Goal: Task Accomplishment & Management: Manage account settings

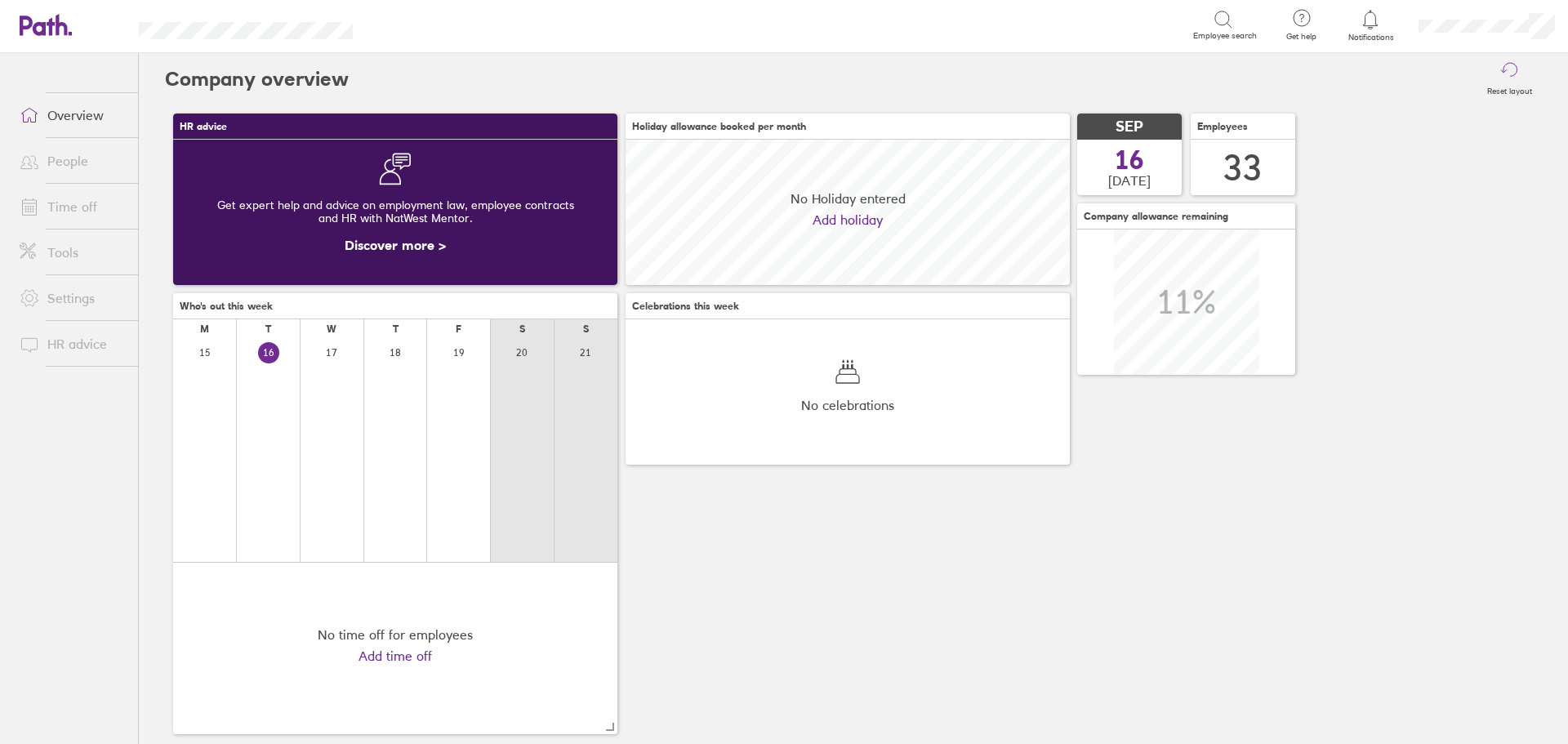
scroll to position [145, 444]
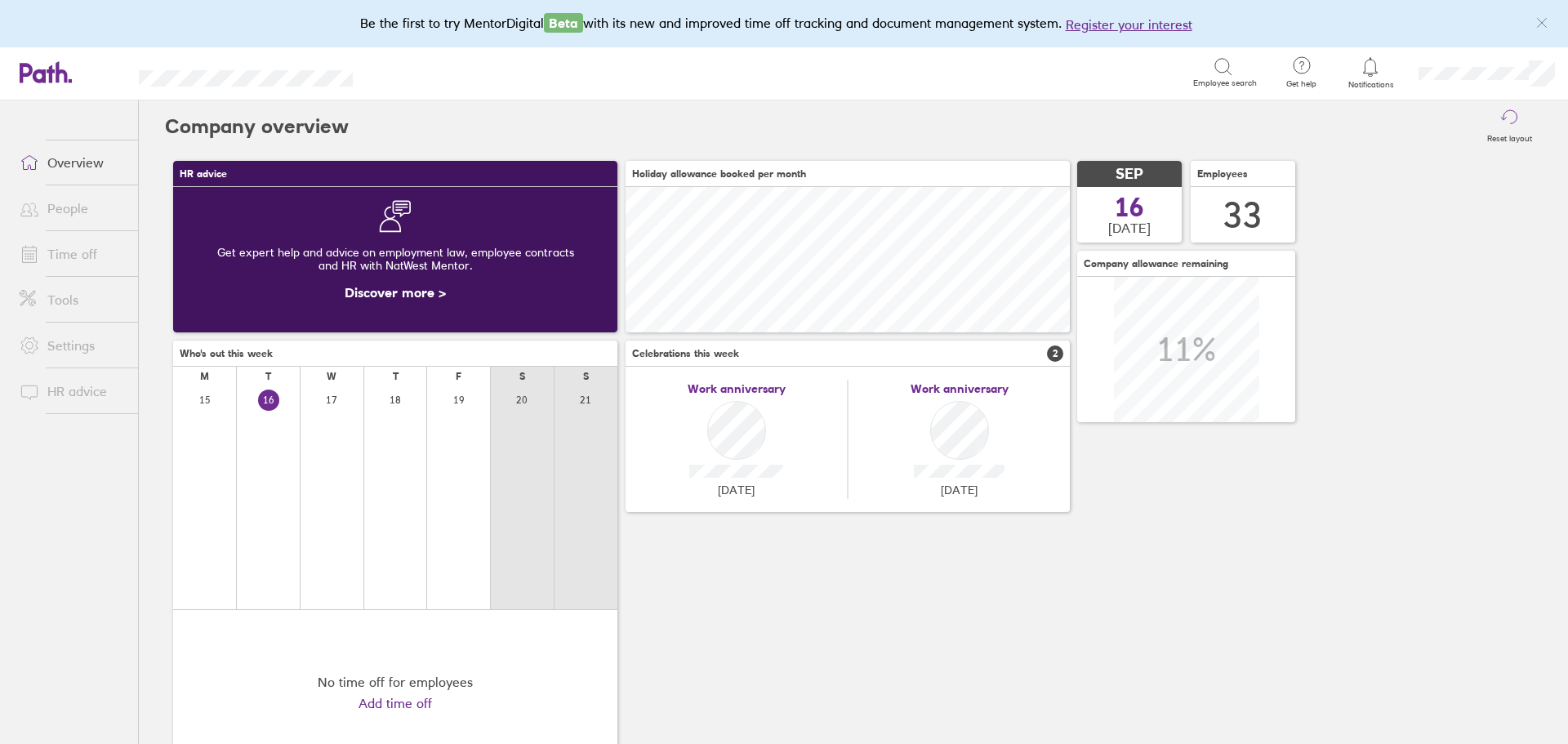
click at [77, 265] on link "Time off" at bounding box center [72, 254] width 132 height 32
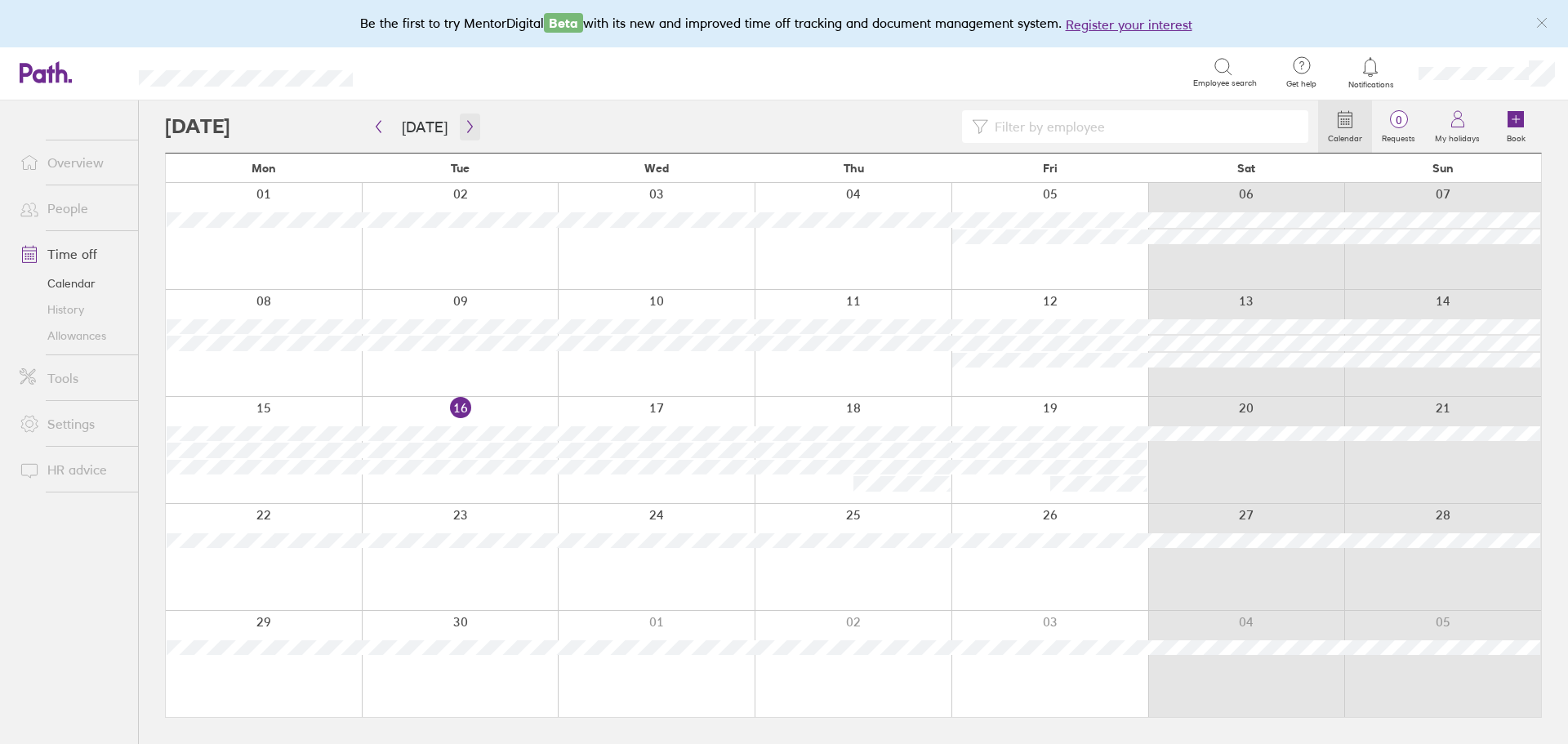
click at [472, 132] on button "button" at bounding box center [469, 127] width 20 height 27
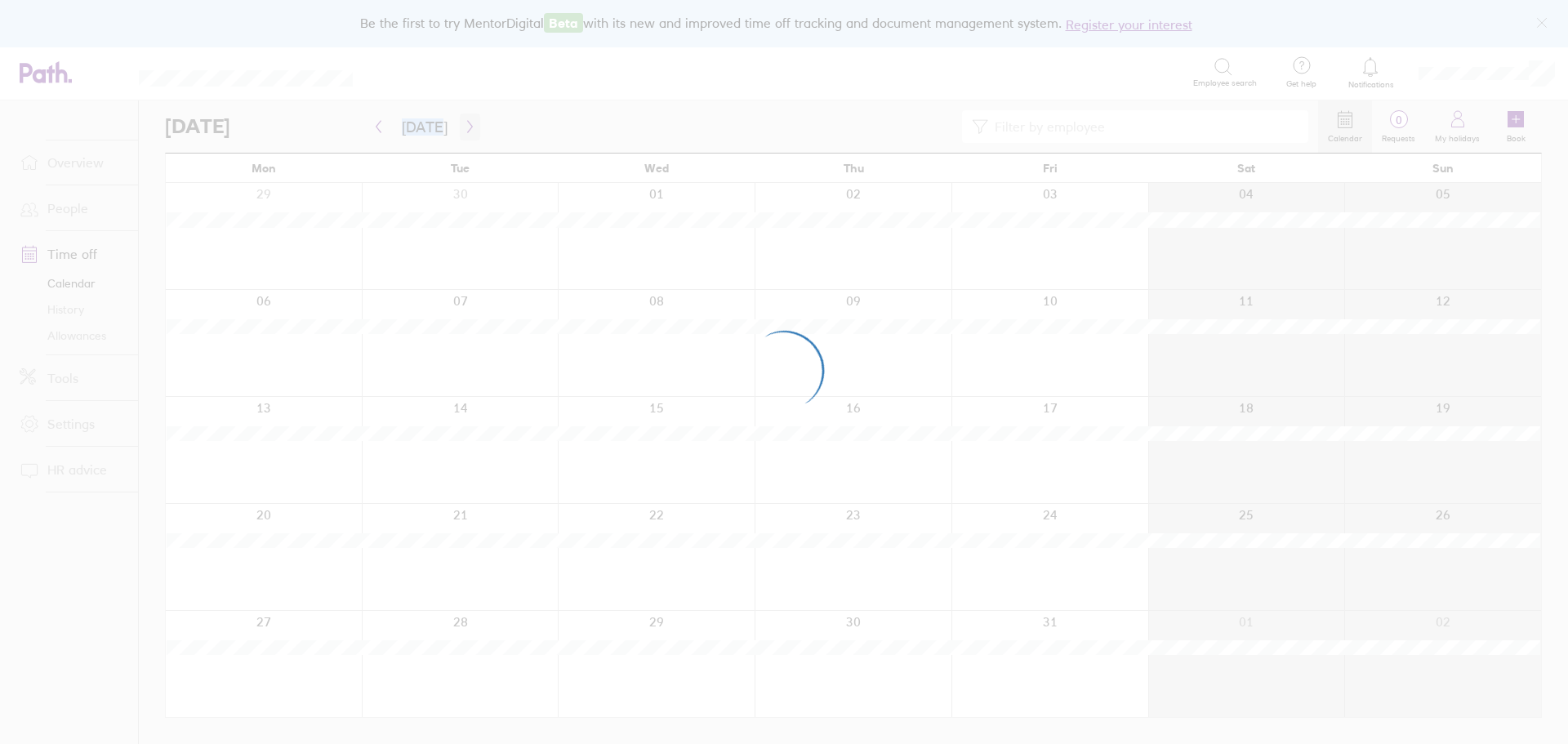
click at [472, 132] on div at bounding box center [784, 372] width 1568 height 744
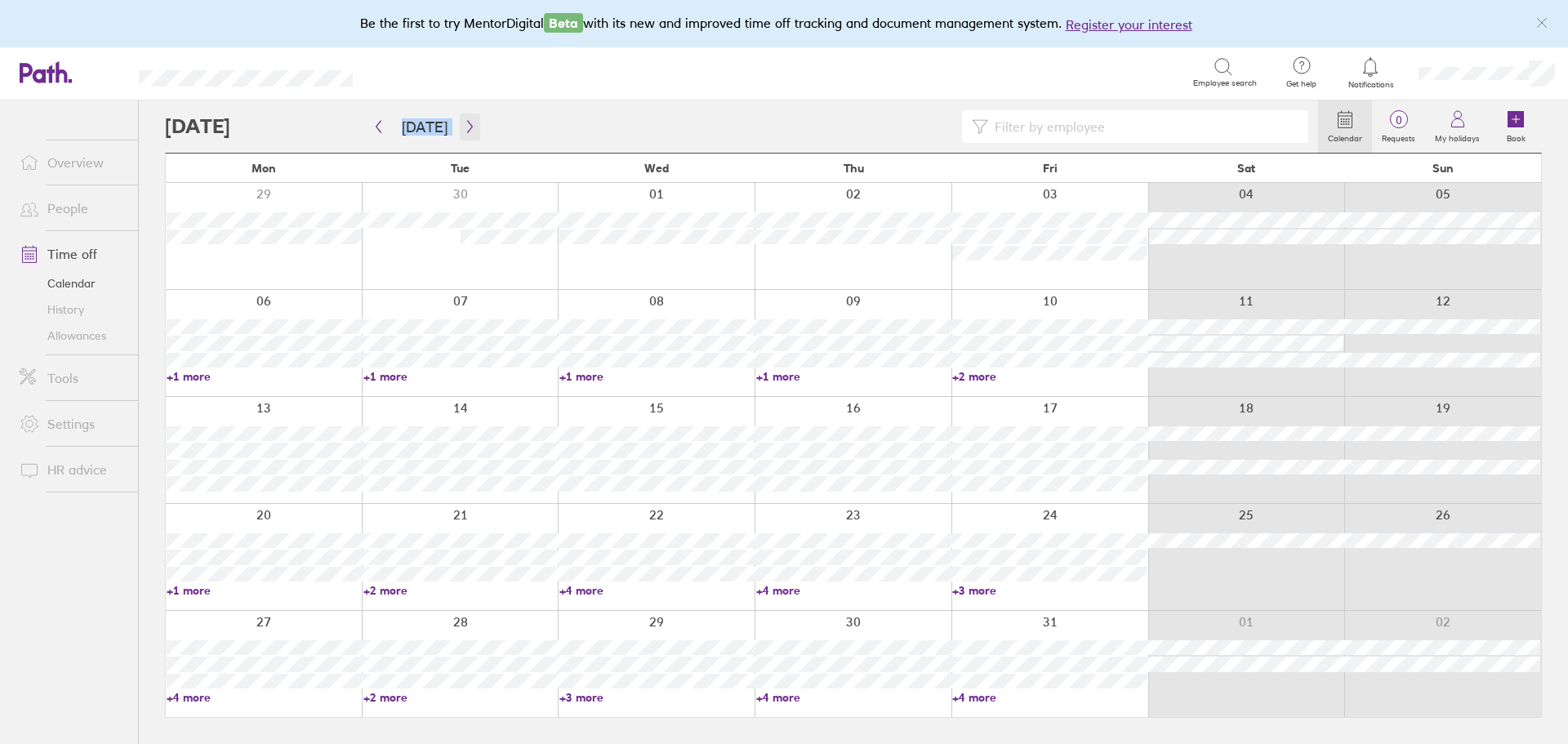
click at [466, 124] on icon "button" at bounding box center [469, 127] width 12 height 13
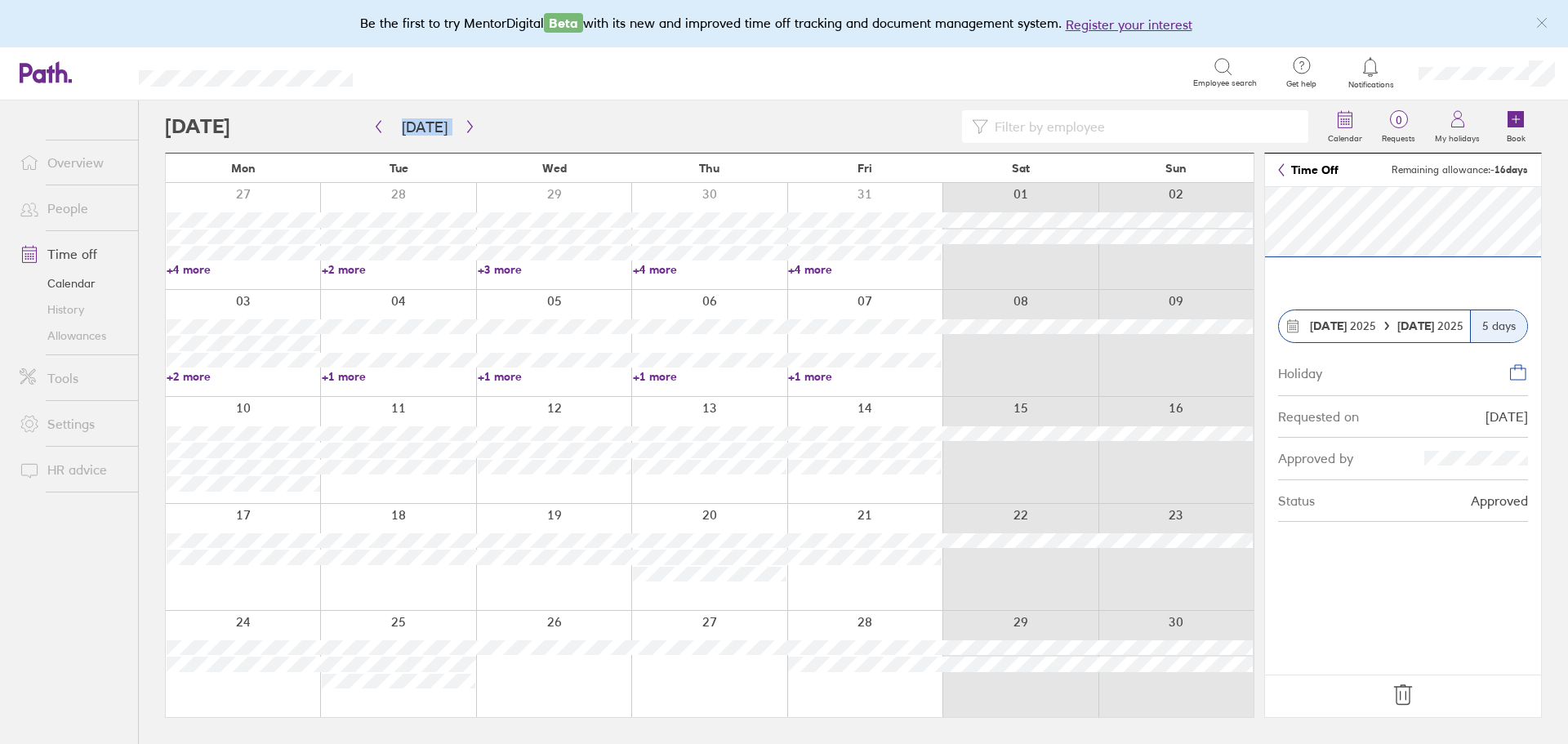
click at [1403, 697] on icon at bounding box center [1403, 694] width 26 height 26
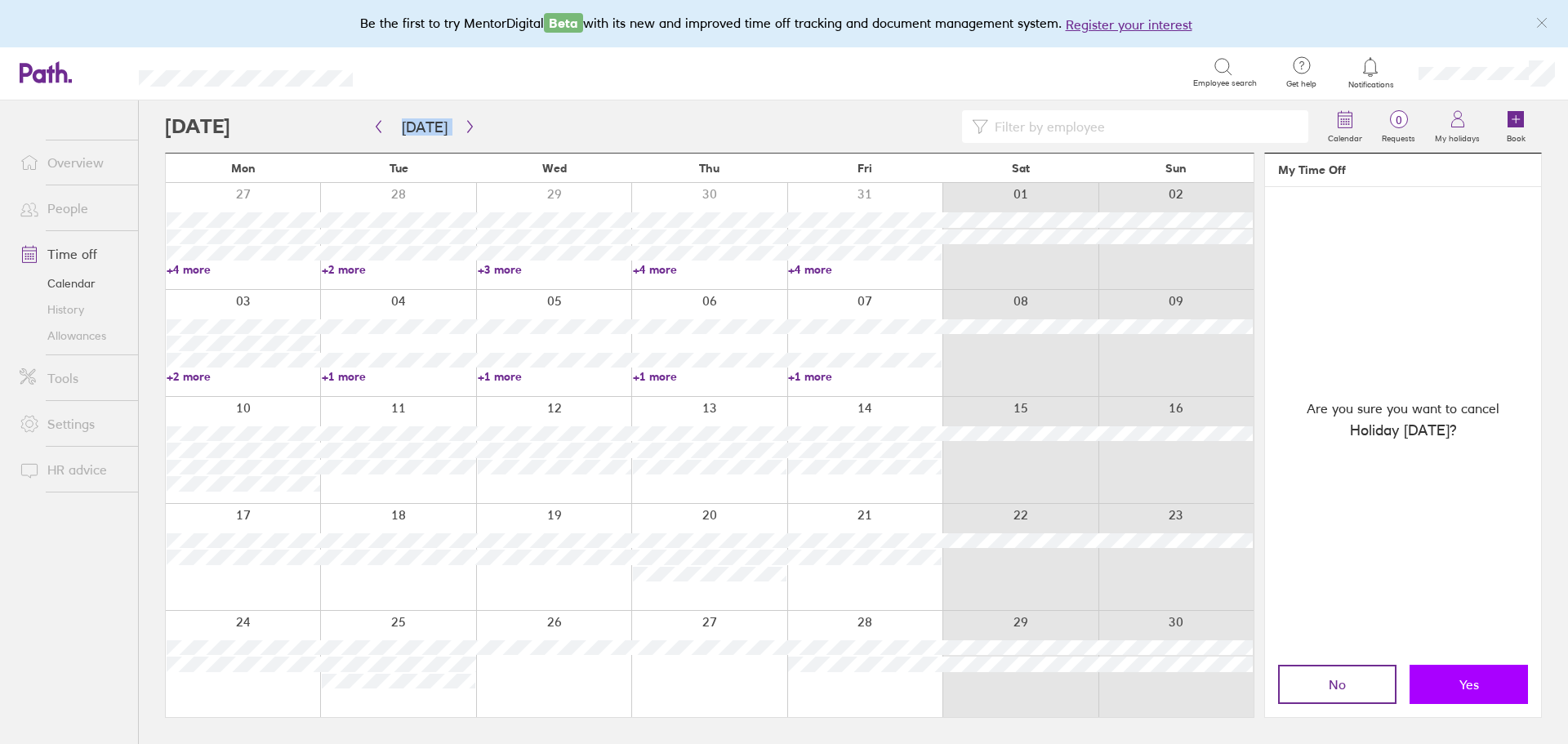
click at [1478, 681] on span "Yes" at bounding box center [1469, 684] width 20 height 14
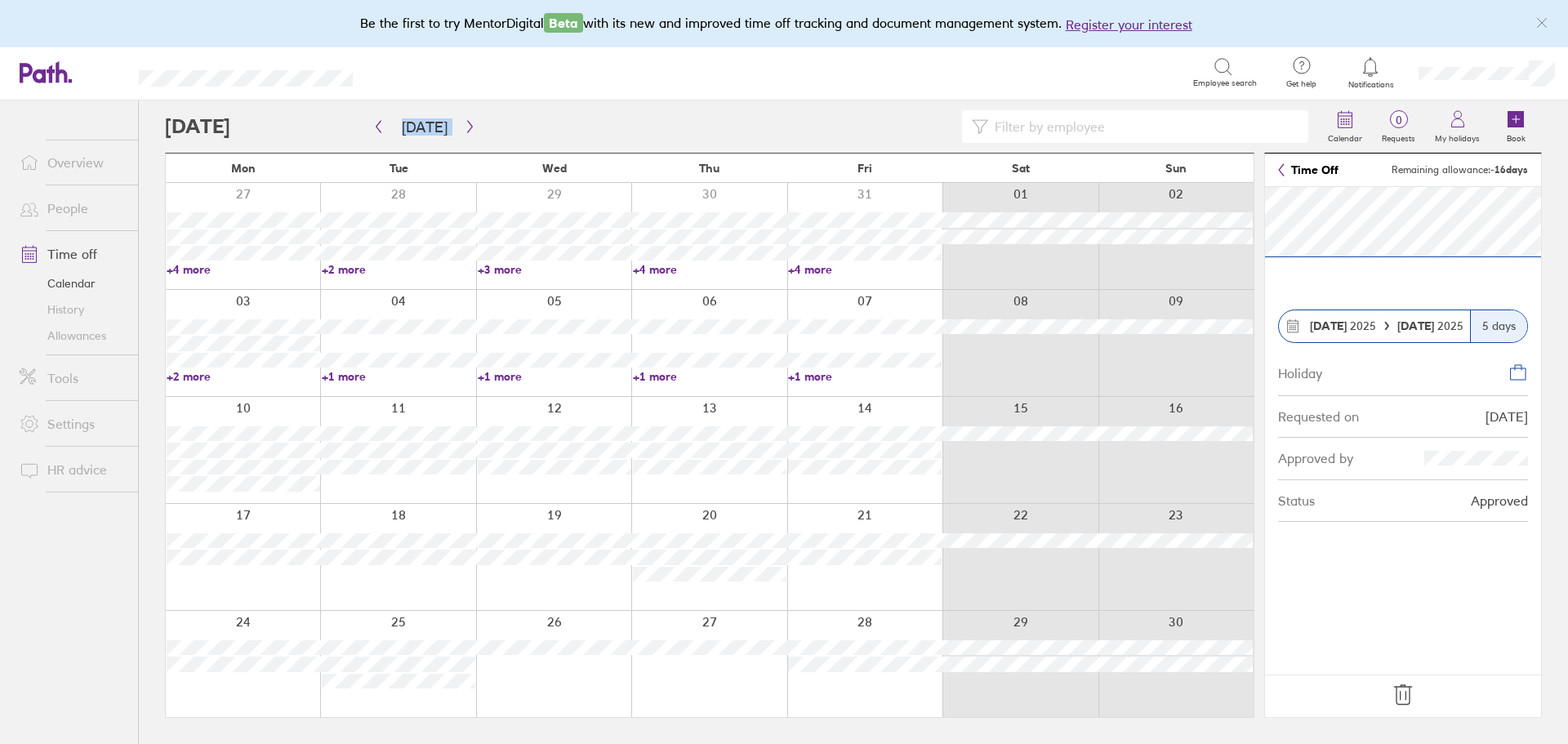
click at [1405, 697] on icon at bounding box center [1403, 694] width 26 height 26
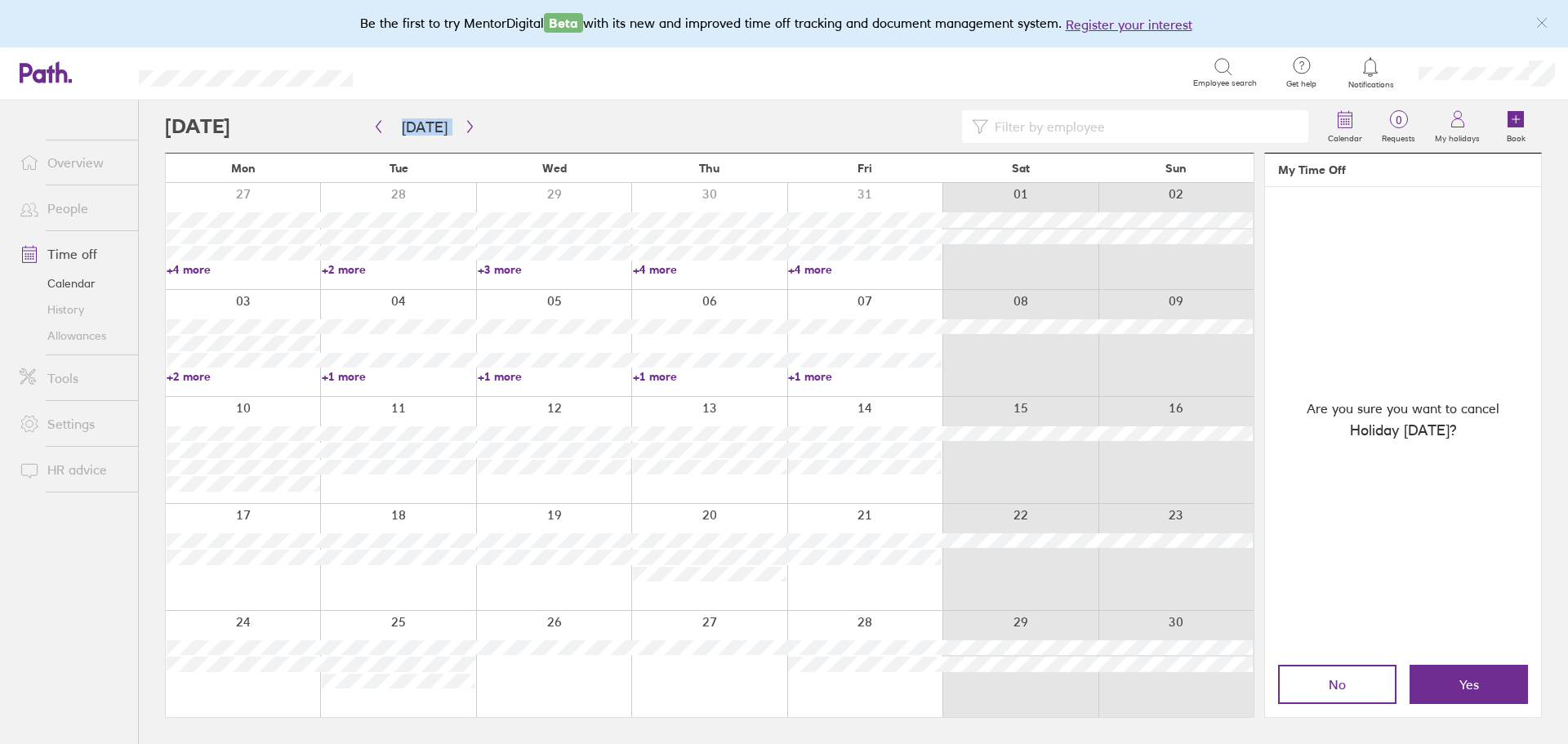
click at [585, 668] on div at bounding box center [553, 664] width 155 height 106
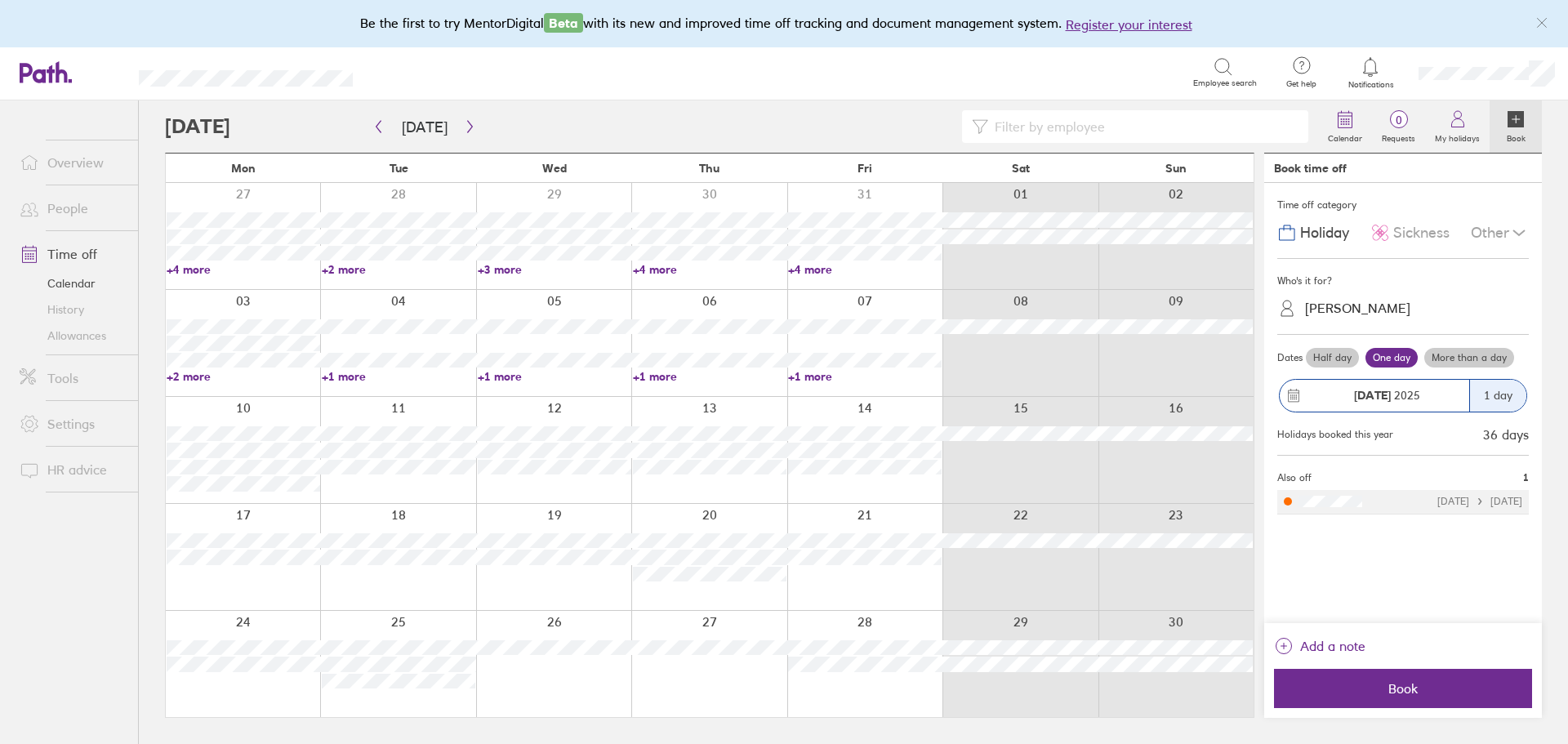
click at [1460, 361] on label "More than a day" at bounding box center [1470, 358] width 90 height 20
click at [0, 0] on input "More than a day" at bounding box center [0, 0] width 0 height 0
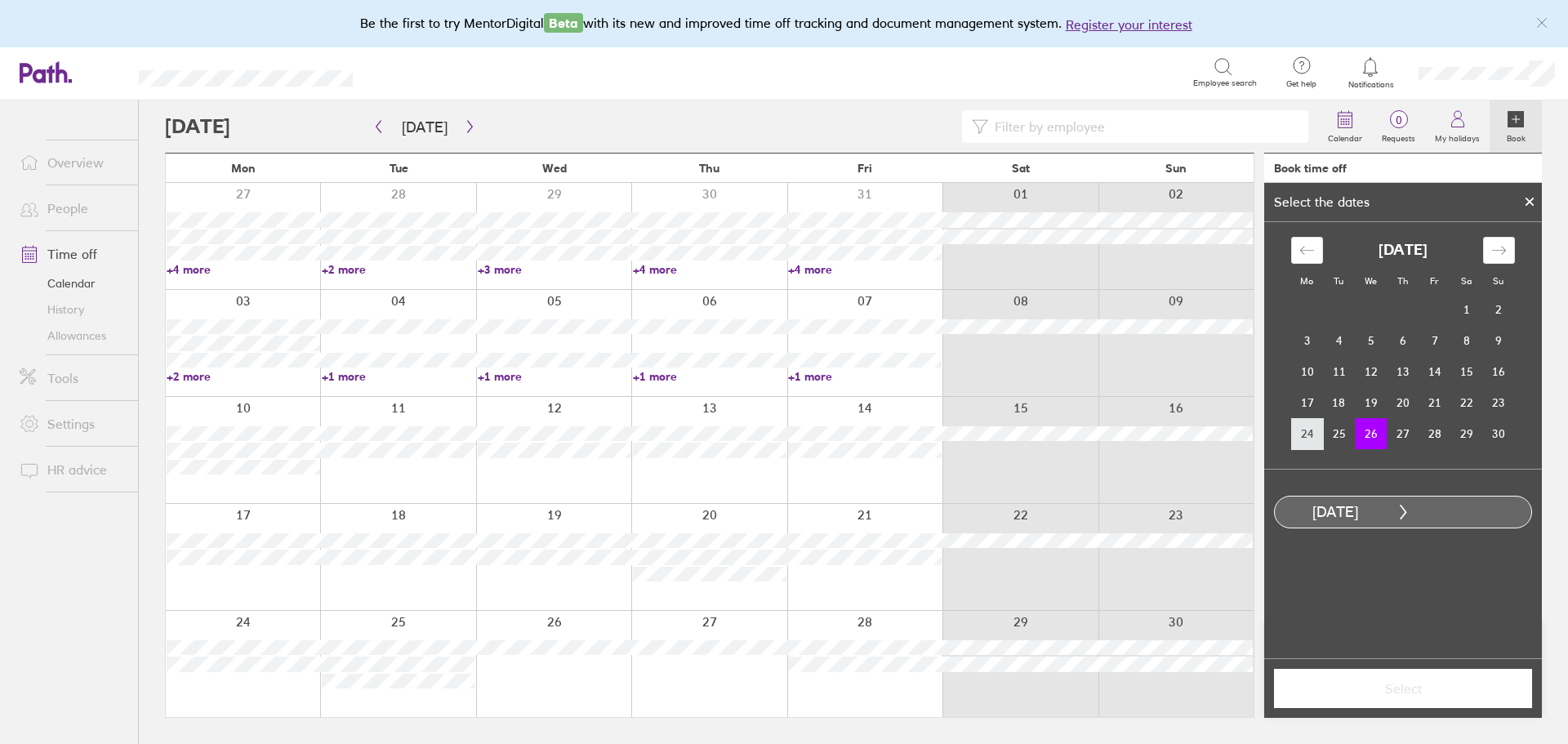
click at [1306, 436] on td "24" at bounding box center [1307, 433] width 31 height 31
click at [1494, 250] on icon "Move forward to switch to the next month." at bounding box center [1499, 250] width 15 height 15
click at [1313, 311] on td "1" at bounding box center [1307, 309] width 31 height 31
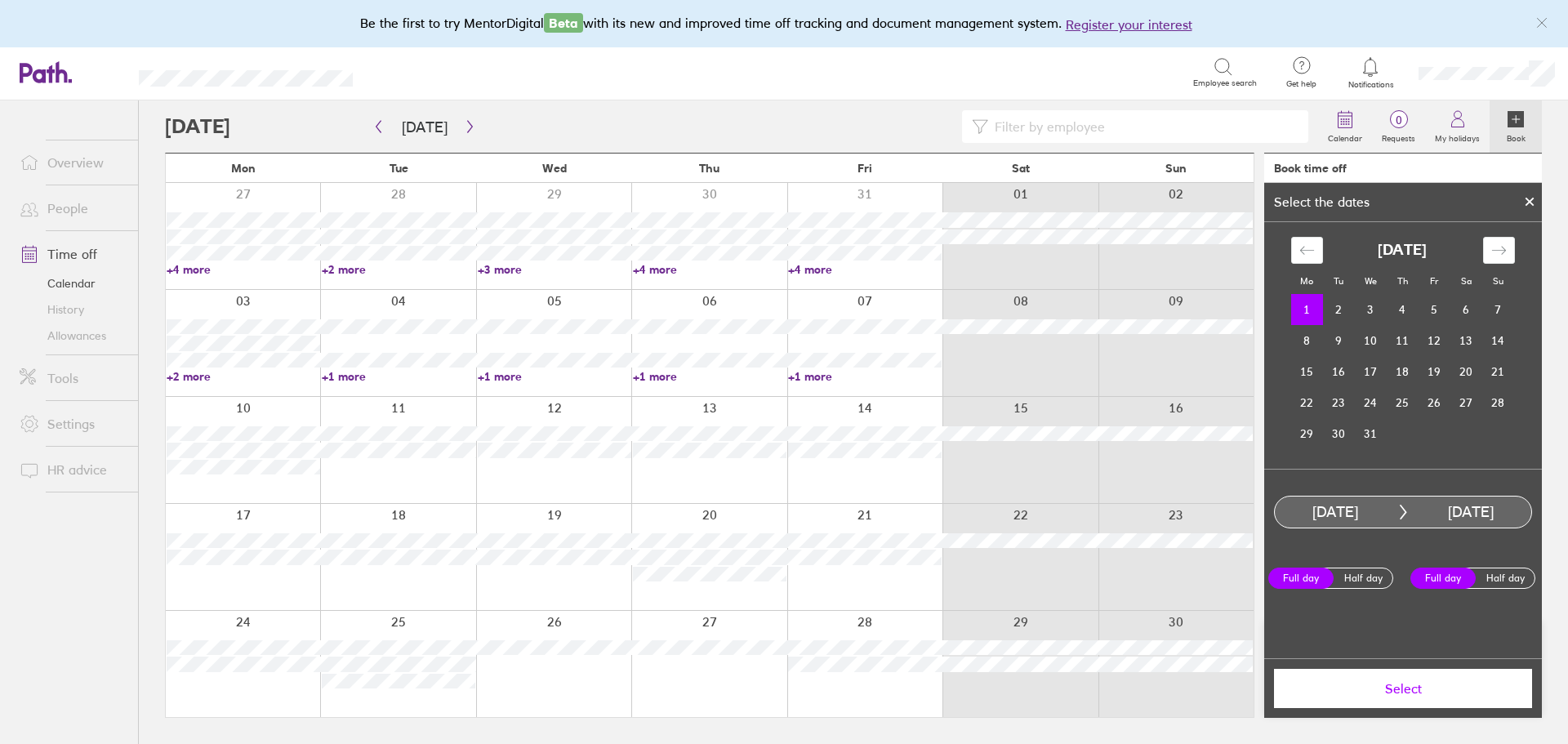
click at [1368, 697] on button "Select" at bounding box center [1403, 688] width 258 height 39
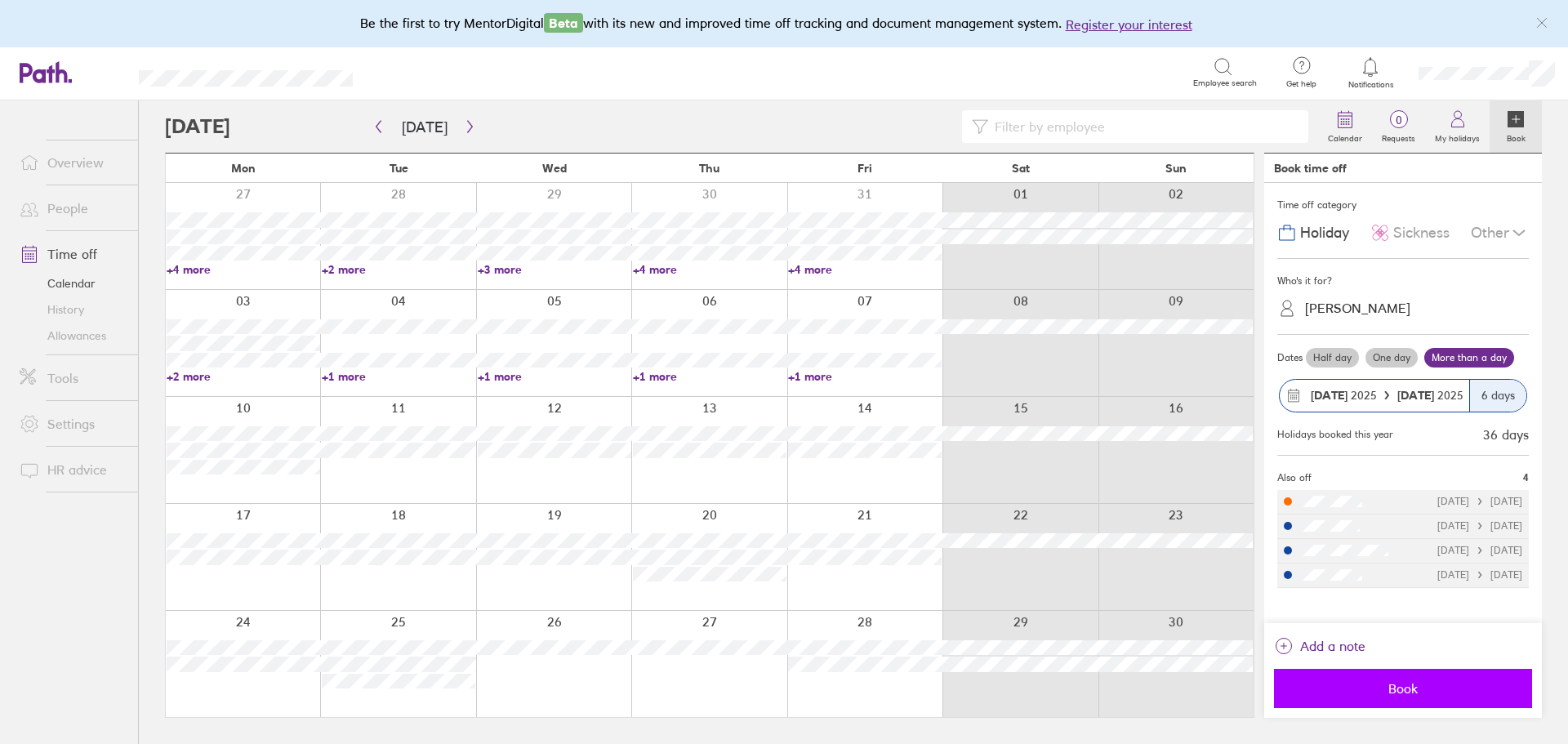
click at [1364, 694] on span "Book" at bounding box center [1403, 688] width 236 height 14
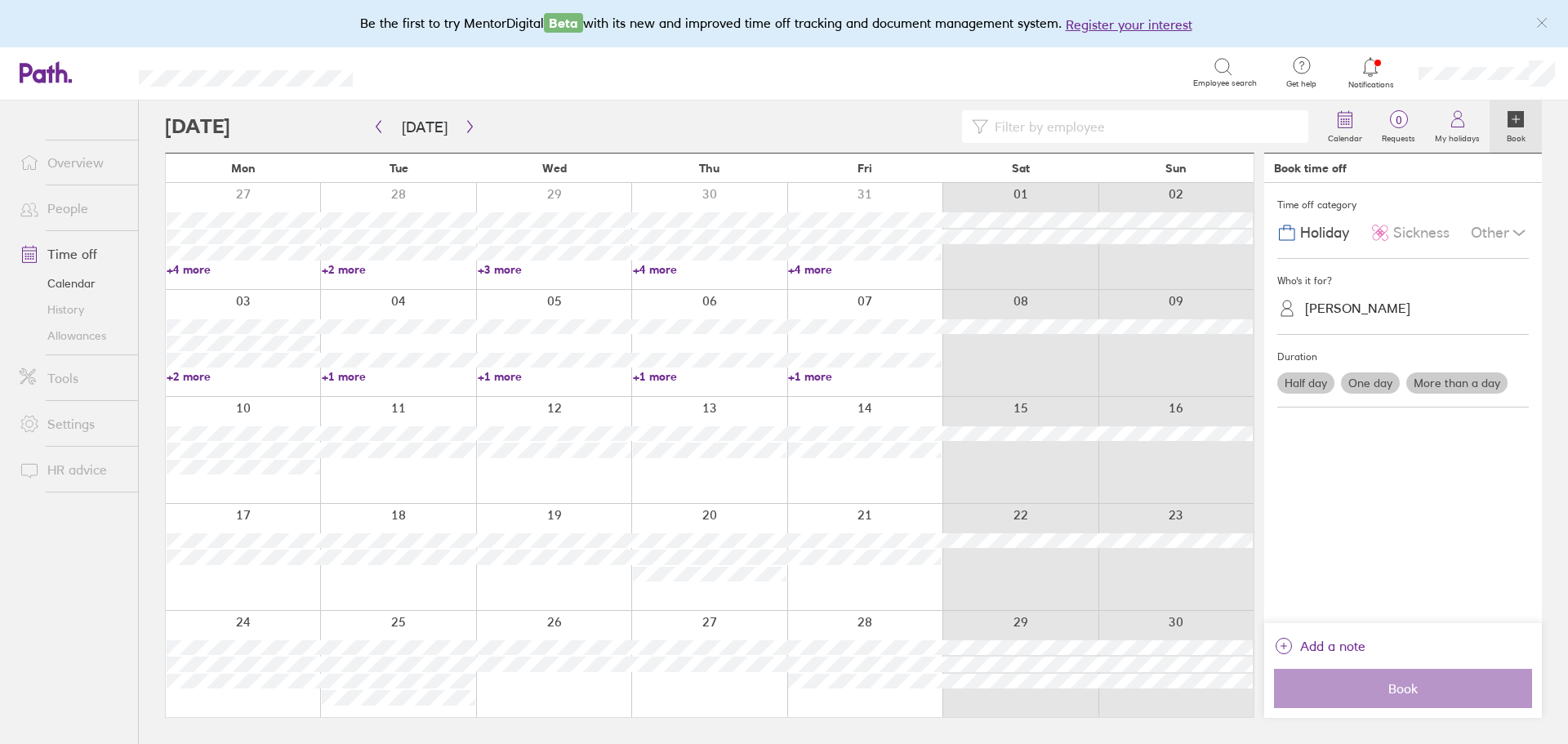
click at [261, 705] on div at bounding box center [243, 664] width 155 height 106
click at [1415, 324] on div "Who's it for? [PERSON_NAME]" at bounding box center [1403, 297] width 252 height 76
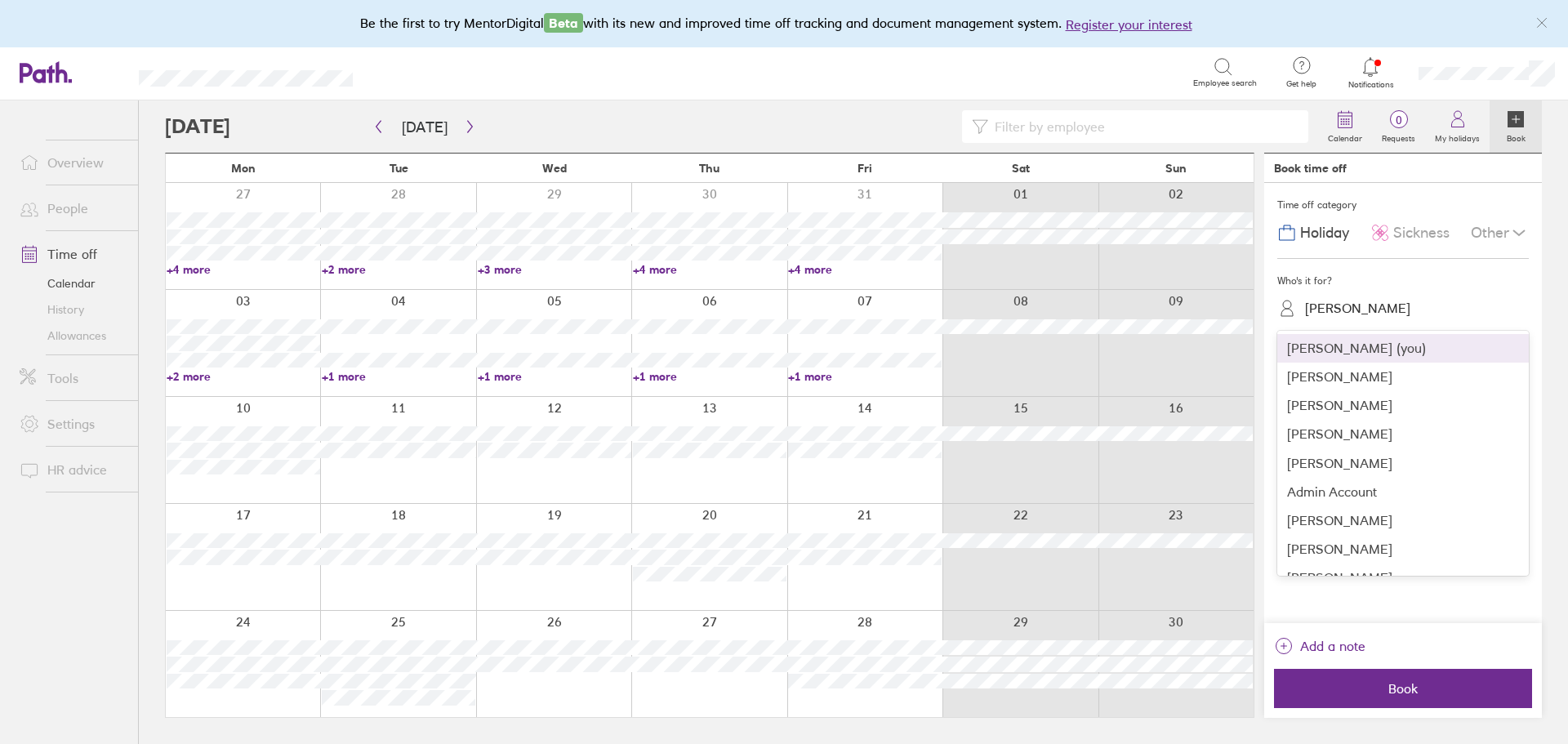
click at [1419, 316] on div "[PERSON_NAME]" at bounding box center [1413, 308] width 232 height 26
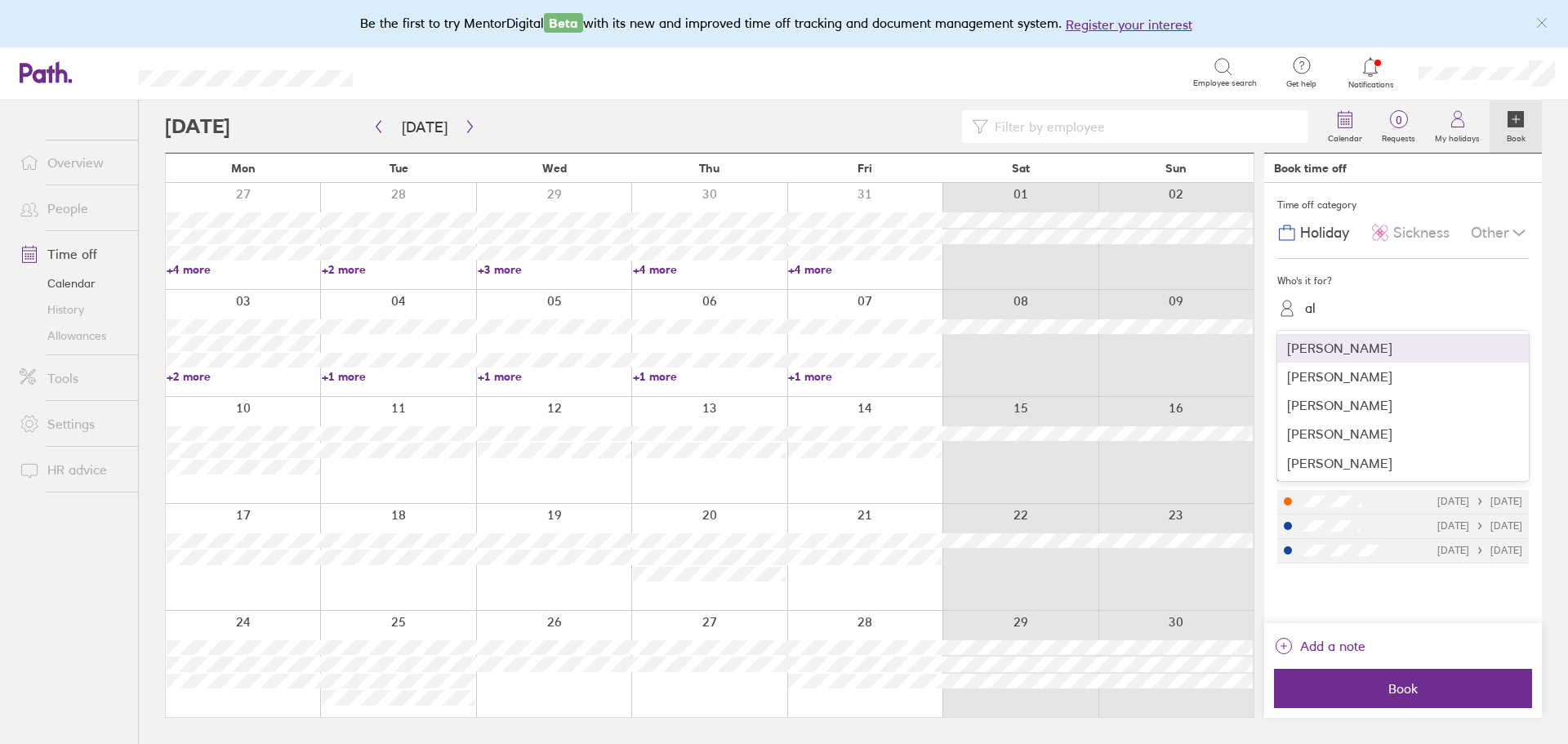
type input "ale"
click at [1356, 346] on div "[PERSON_NAME]" at bounding box center [1403, 348] width 252 height 29
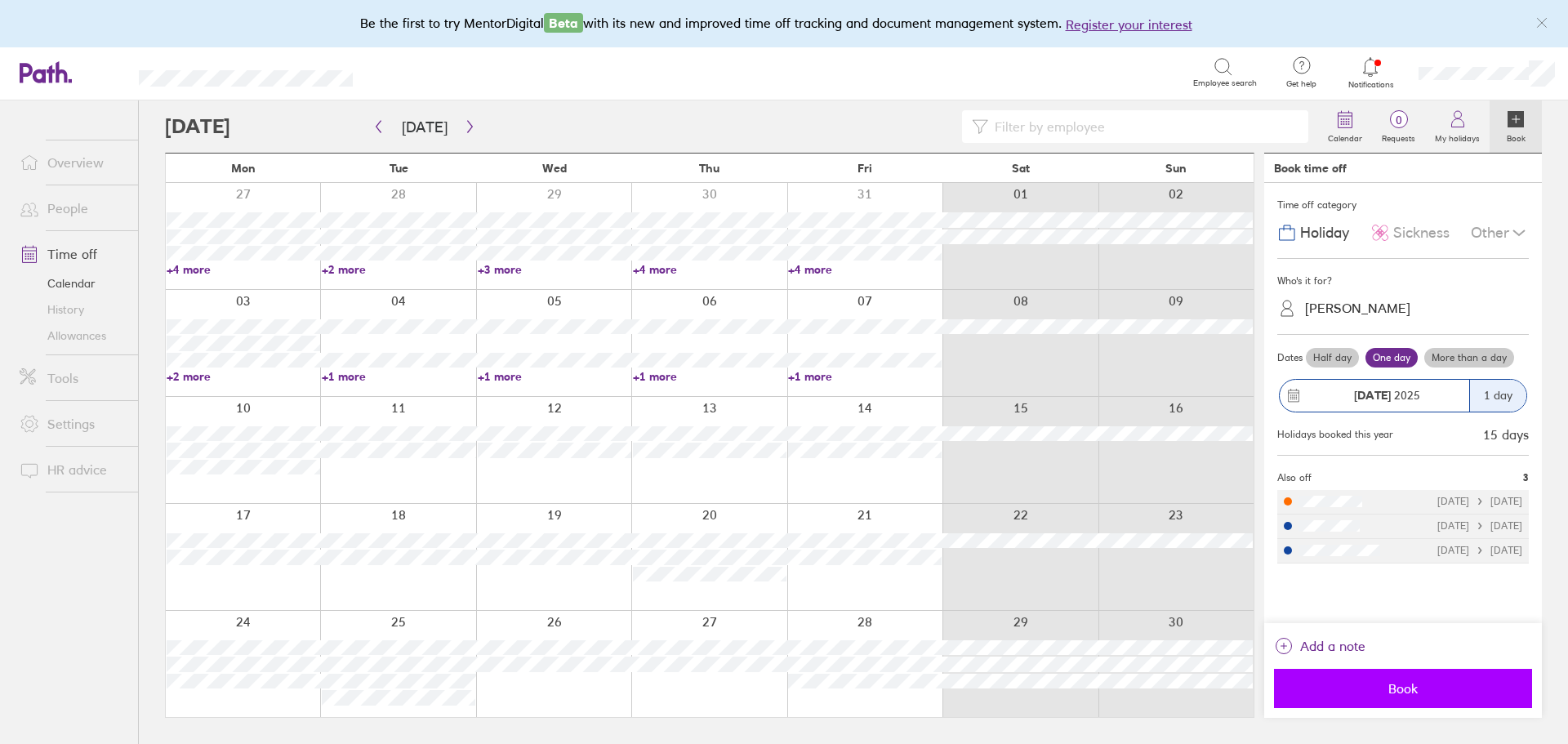
click at [1367, 680] on button "Book" at bounding box center [1403, 688] width 258 height 39
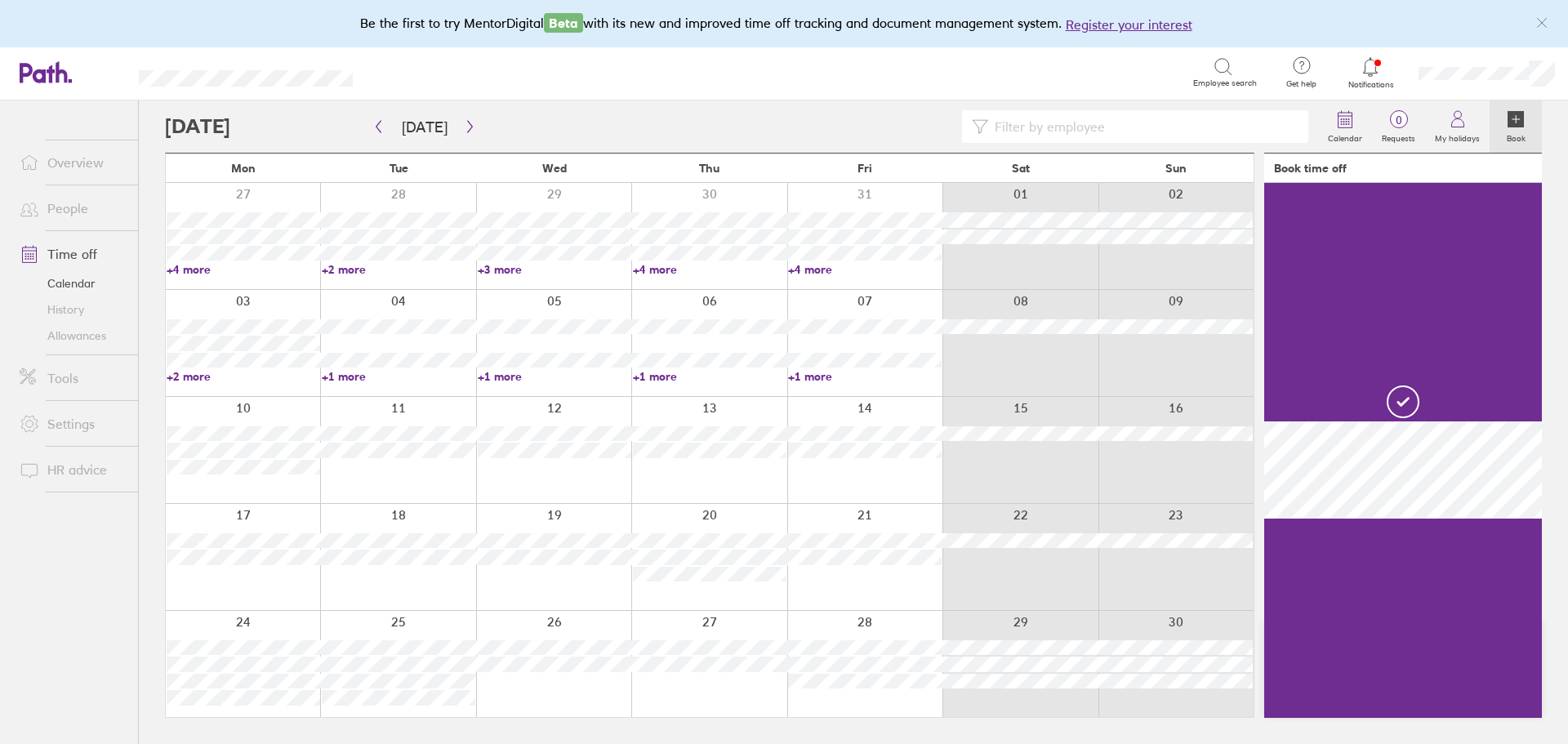
click at [550, 695] on div at bounding box center [553, 664] width 155 height 106
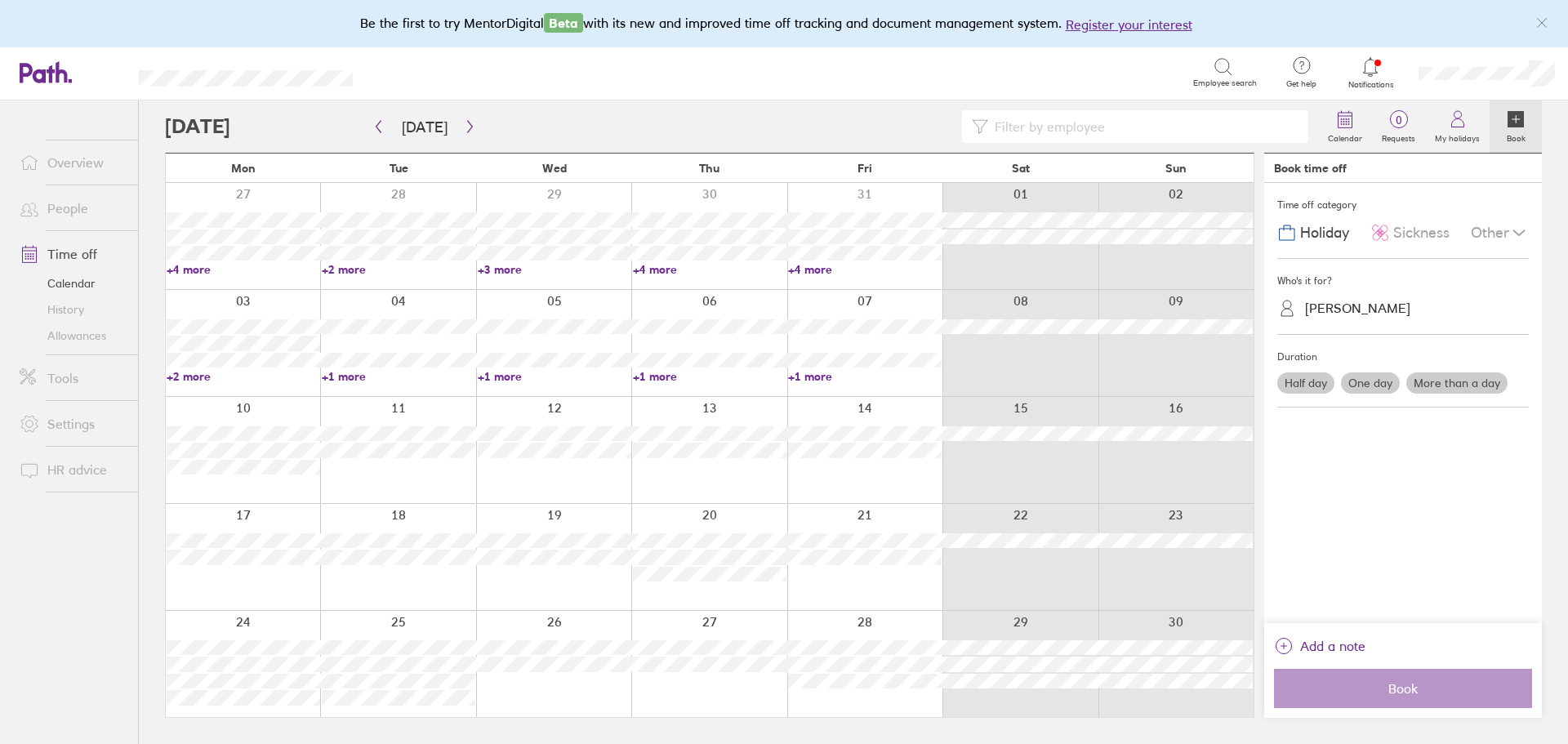
click at [548, 694] on div at bounding box center [553, 664] width 155 height 106
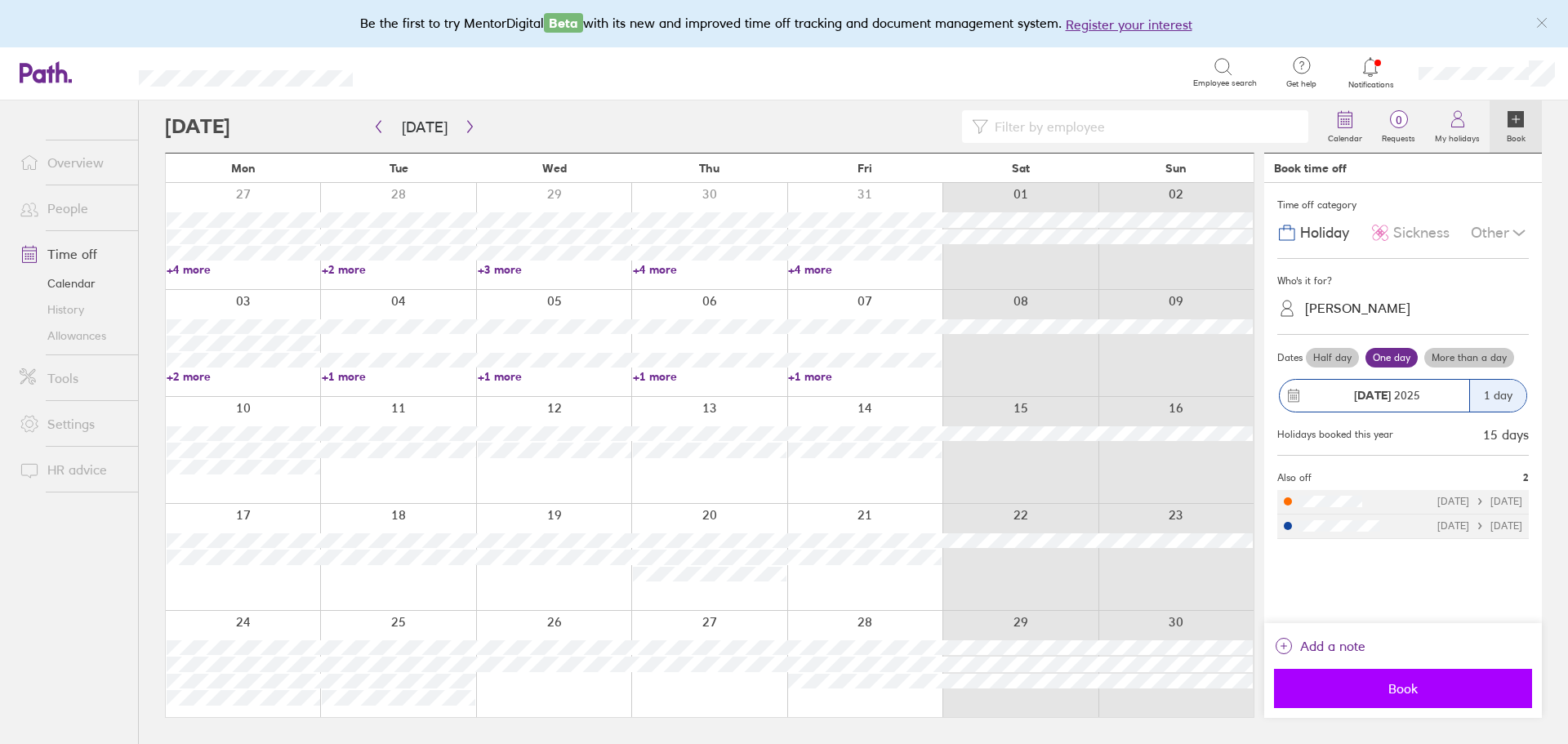
click at [1375, 692] on span "Book" at bounding box center [1403, 688] width 236 height 14
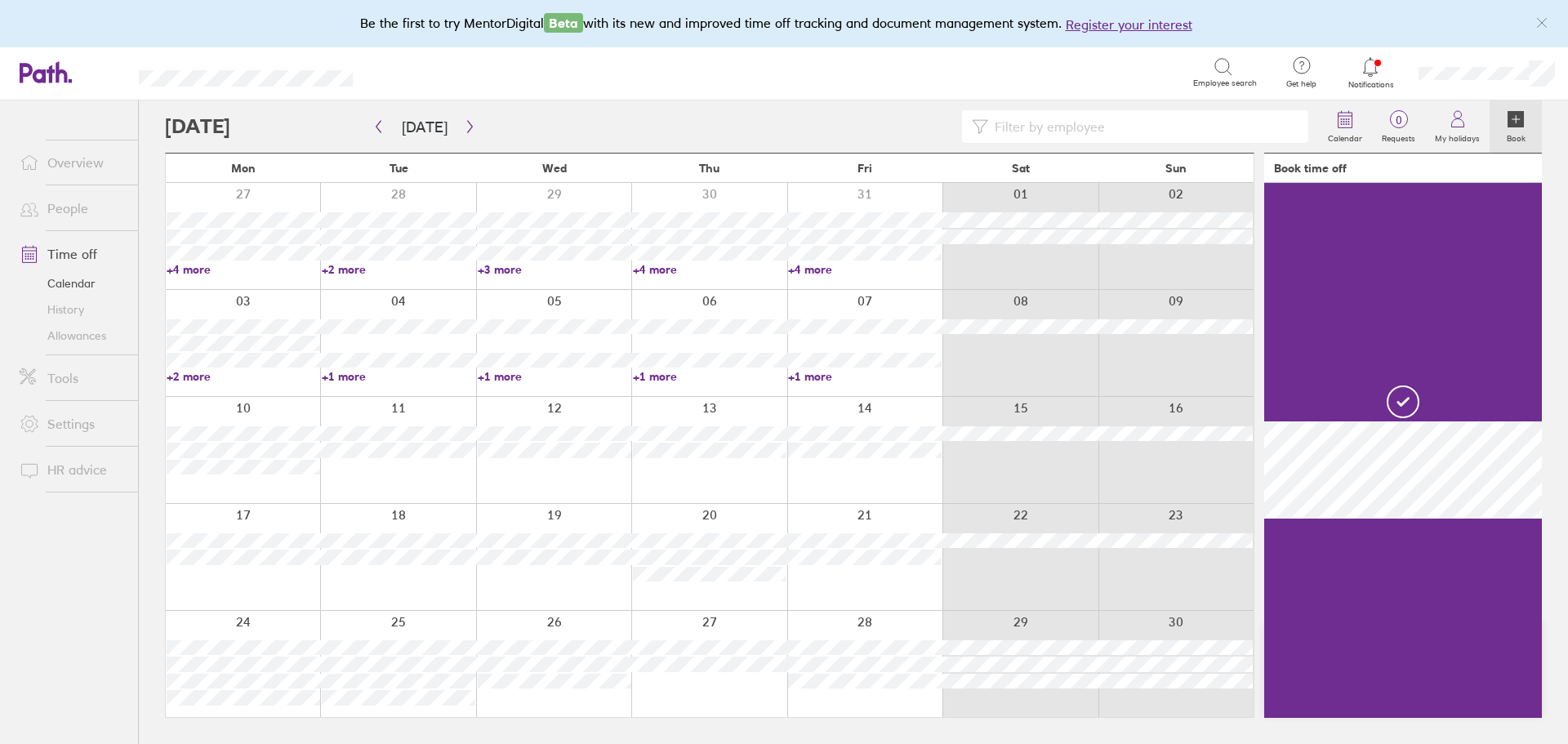
click at [855, 700] on div at bounding box center [865, 664] width 155 height 106
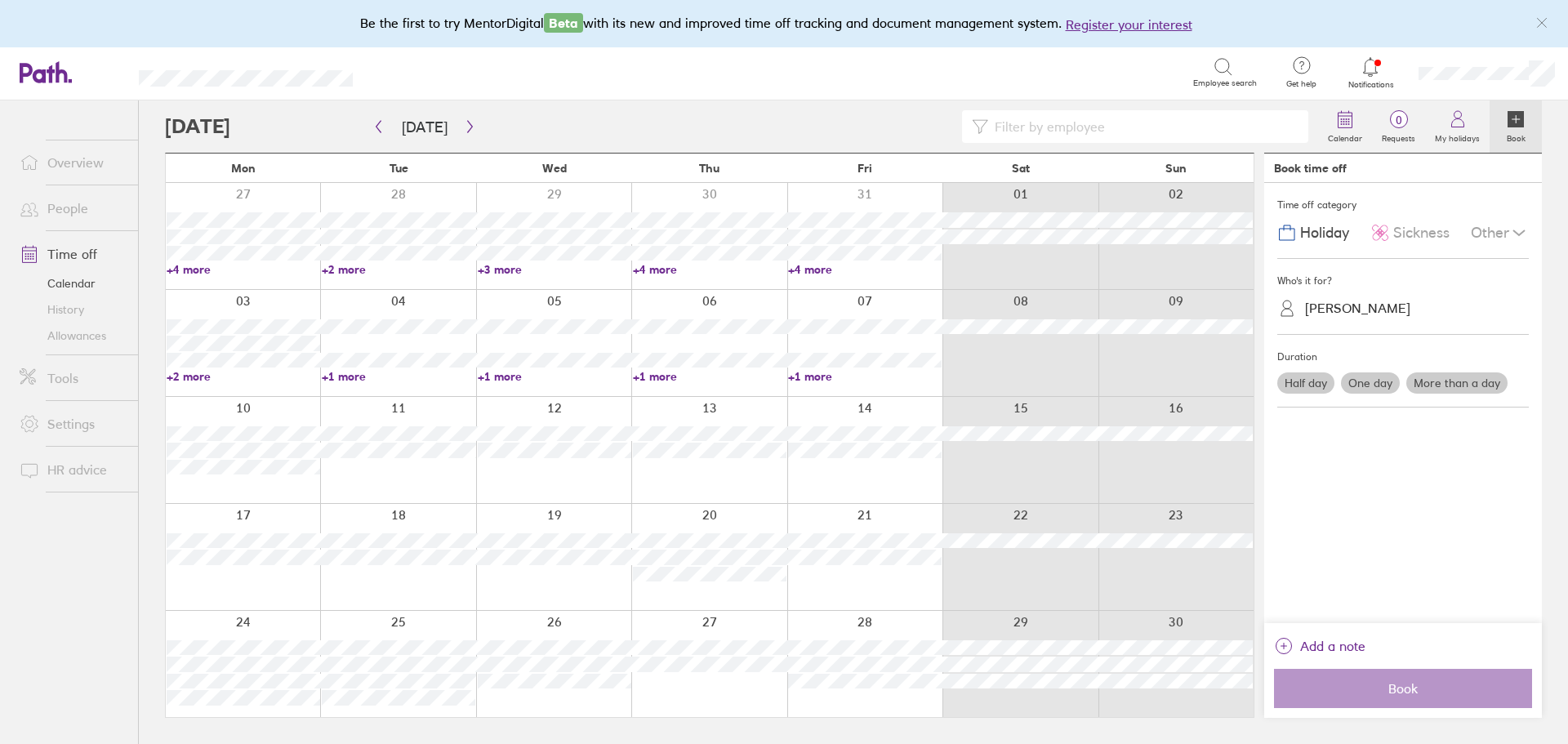
click at [1388, 388] on label "One day" at bounding box center [1371, 383] width 59 height 21
click at [0, 0] on input "One day" at bounding box center [0, 0] width 0 height 0
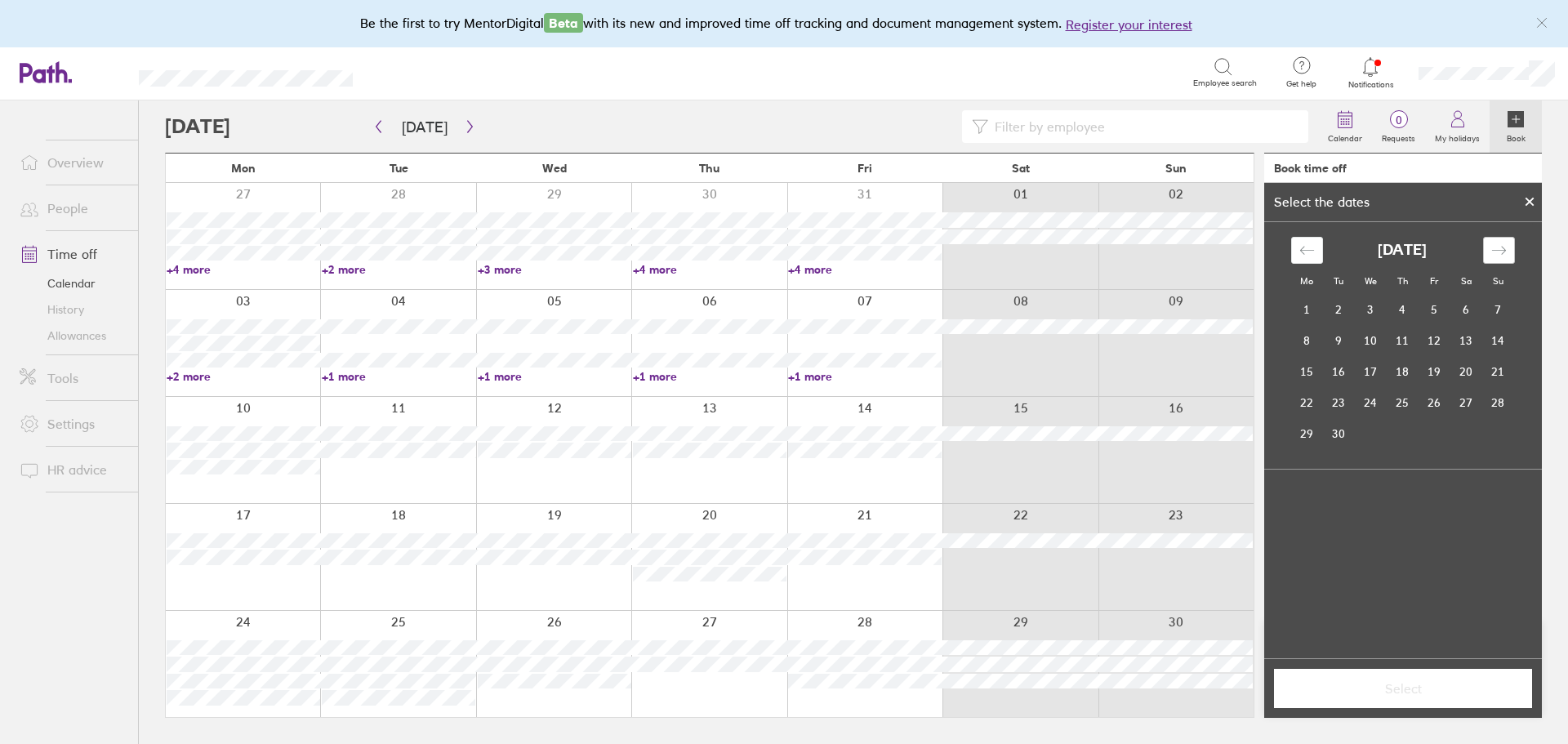
click at [1508, 249] on div "Move forward to switch to the next month." at bounding box center [1498, 250] width 31 height 27
click at [1434, 439] on td "28" at bounding box center [1434, 433] width 31 height 31
click at [1408, 712] on div "Select" at bounding box center [1403, 688] width 278 height 60
click at [1408, 706] on button "Select" at bounding box center [1403, 688] width 258 height 39
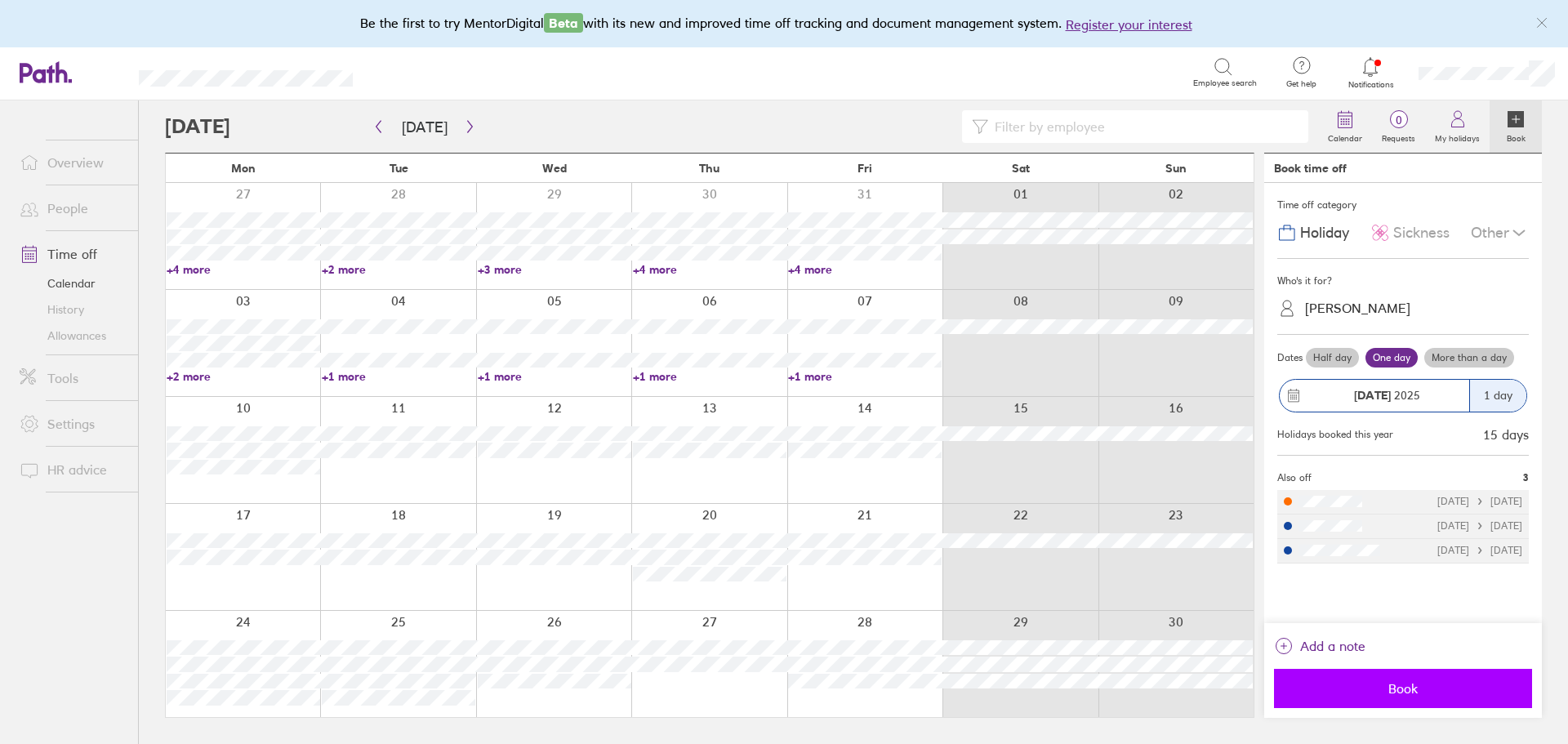
click at [1419, 669] on button "Book" at bounding box center [1403, 688] width 258 height 39
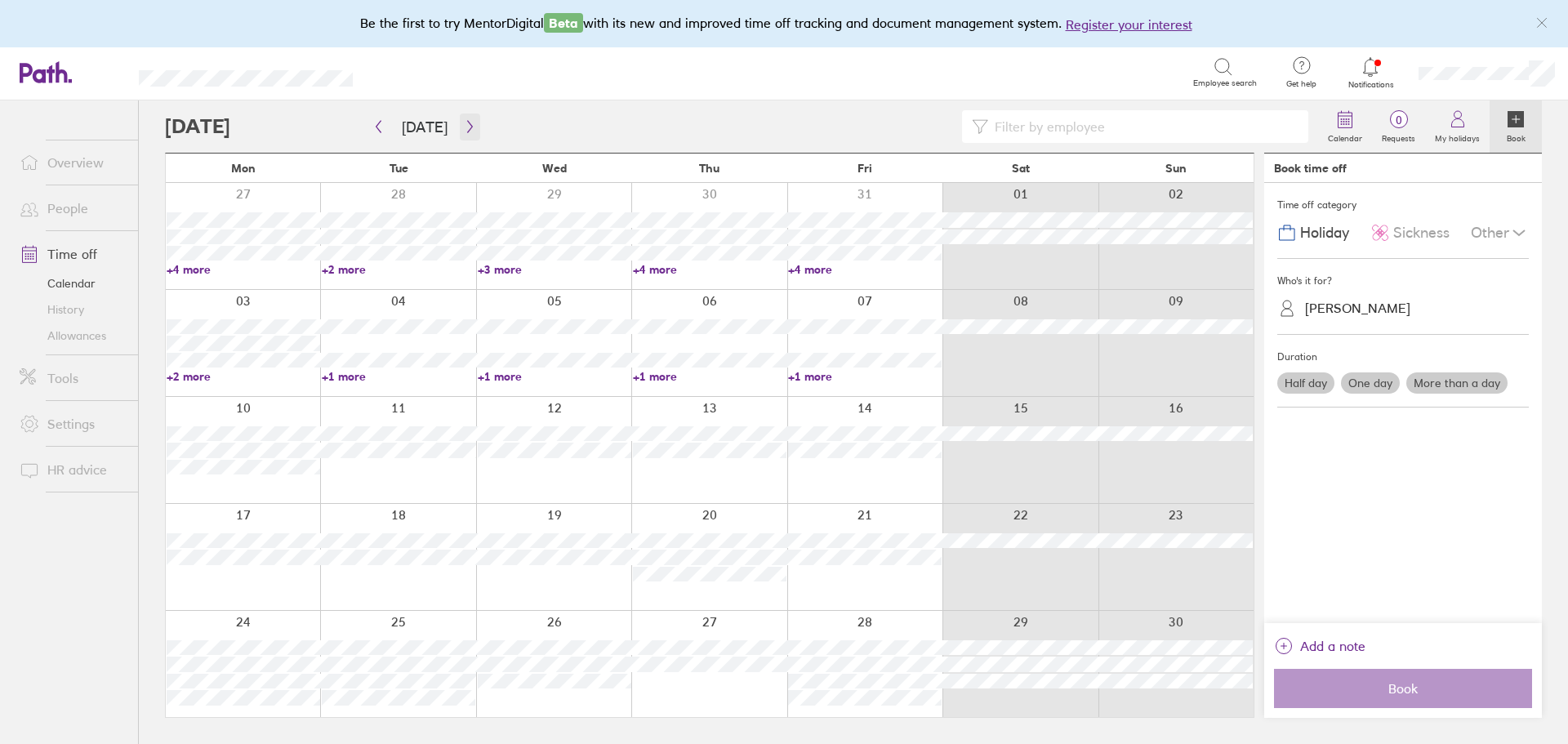
click at [465, 116] on button "button" at bounding box center [469, 127] width 20 height 27
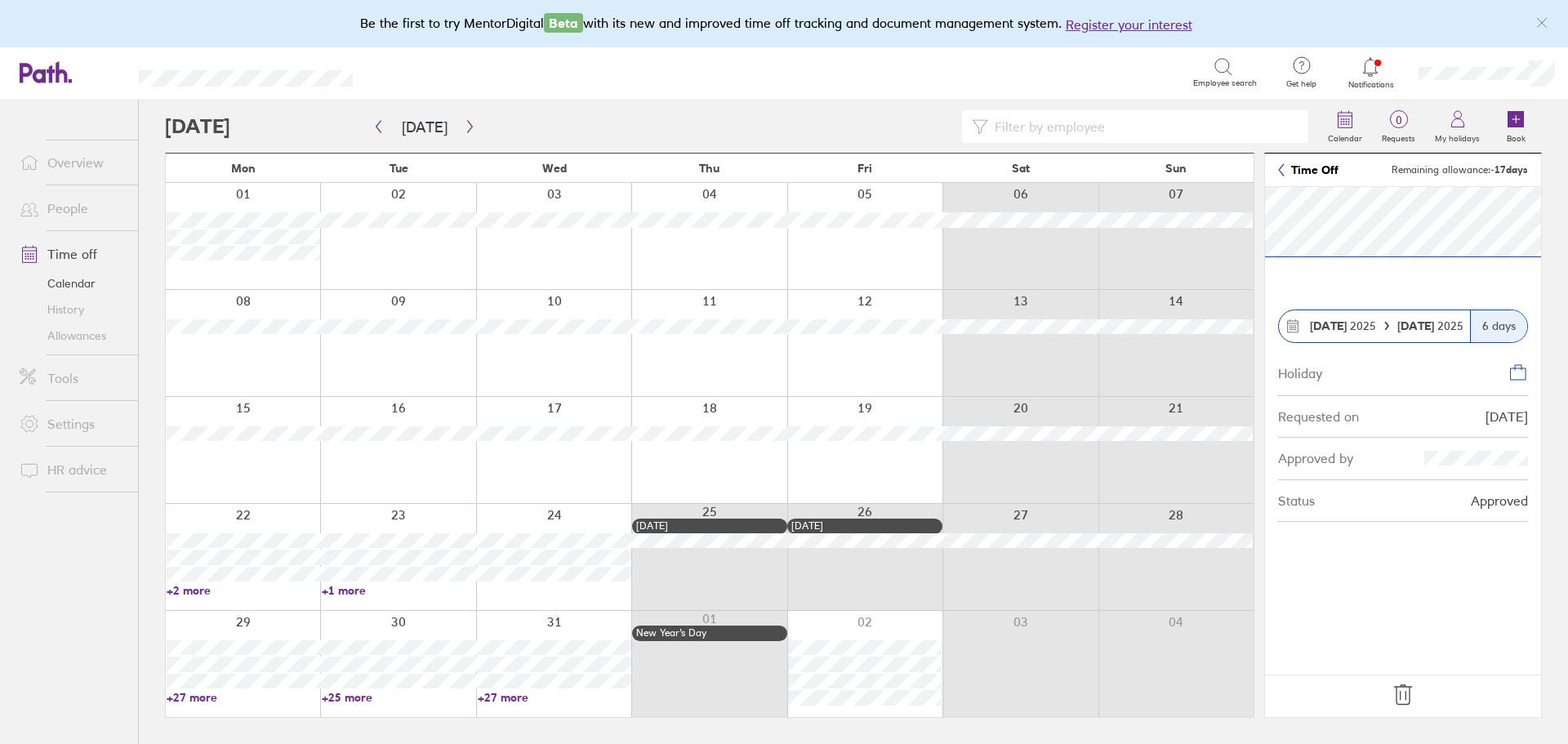
click at [1399, 699] on icon at bounding box center [1403, 694] width 26 height 26
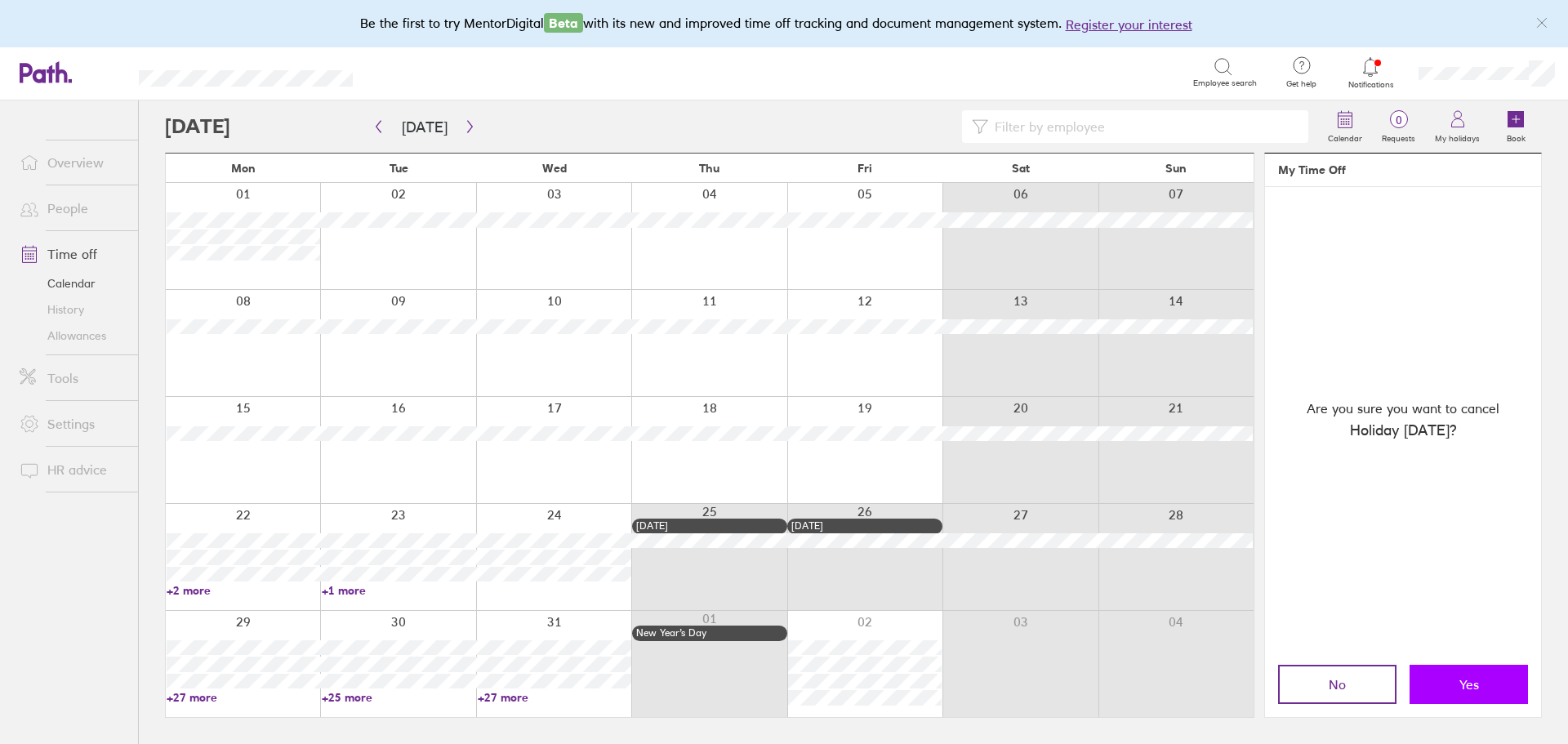
click at [1446, 687] on button "Yes" at bounding box center [1469, 684] width 118 height 39
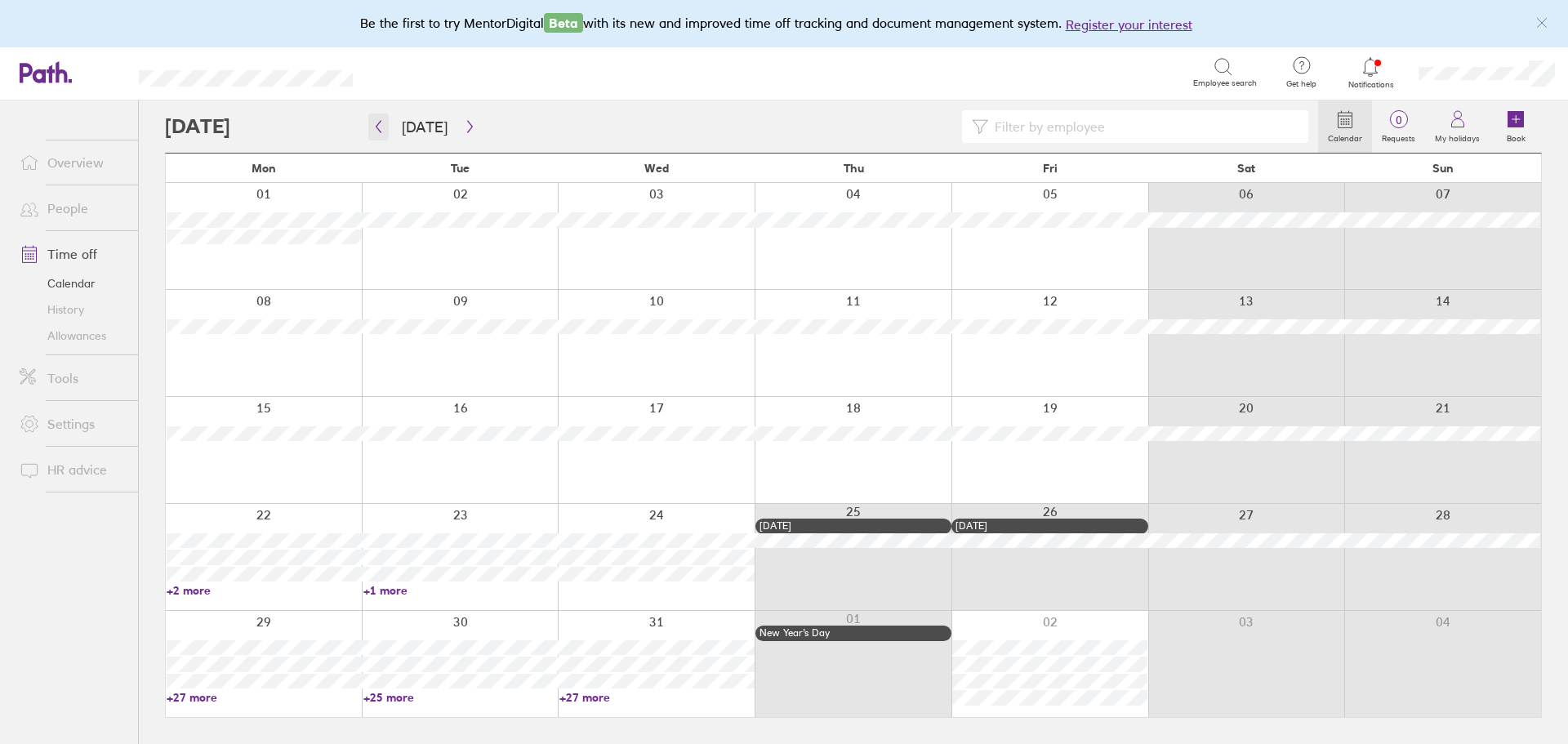
click at [376, 134] on icon "button" at bounding box center [379, 127] width 12 height 13
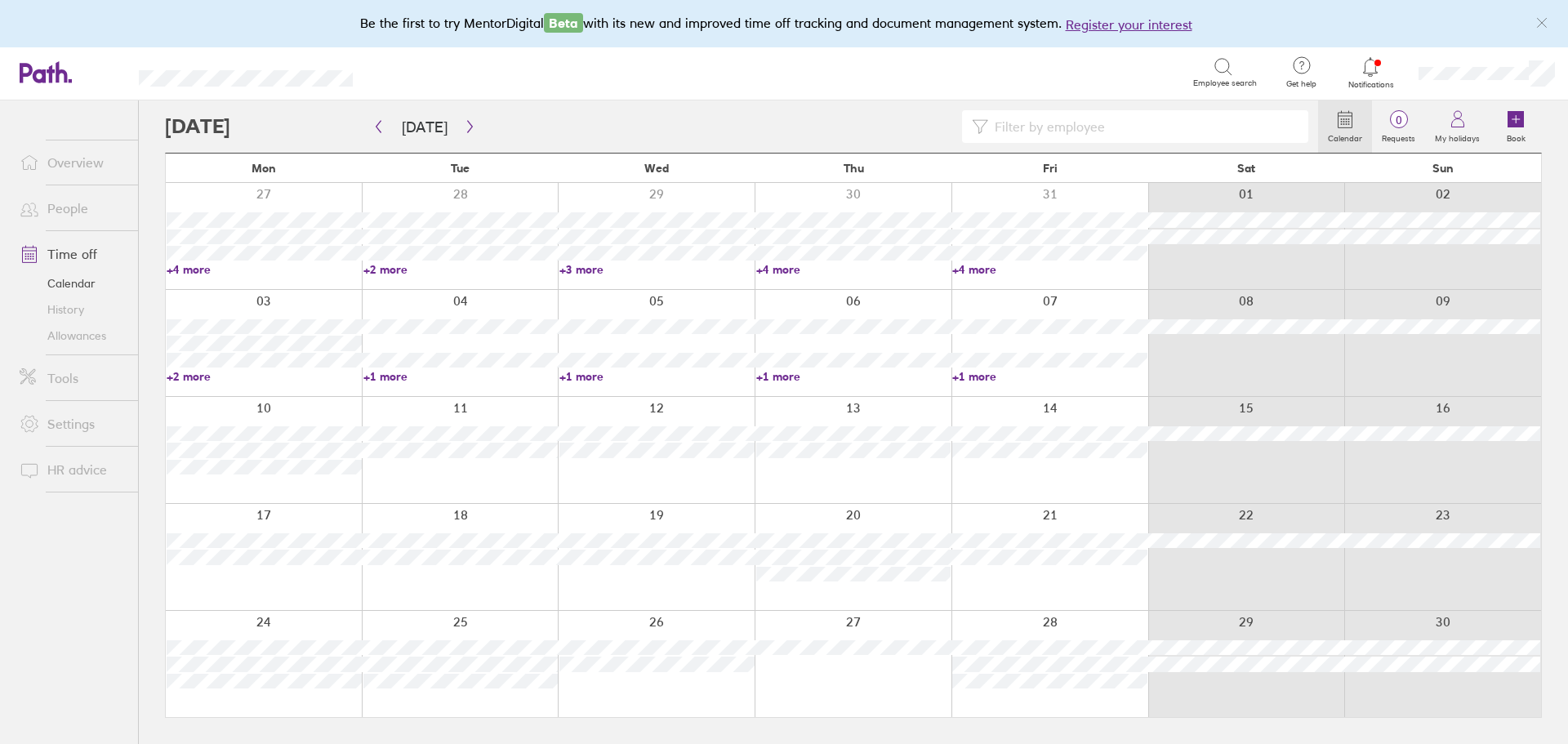
click at [236, 710] on div at bounding box center [264, 664] width 196 height 106
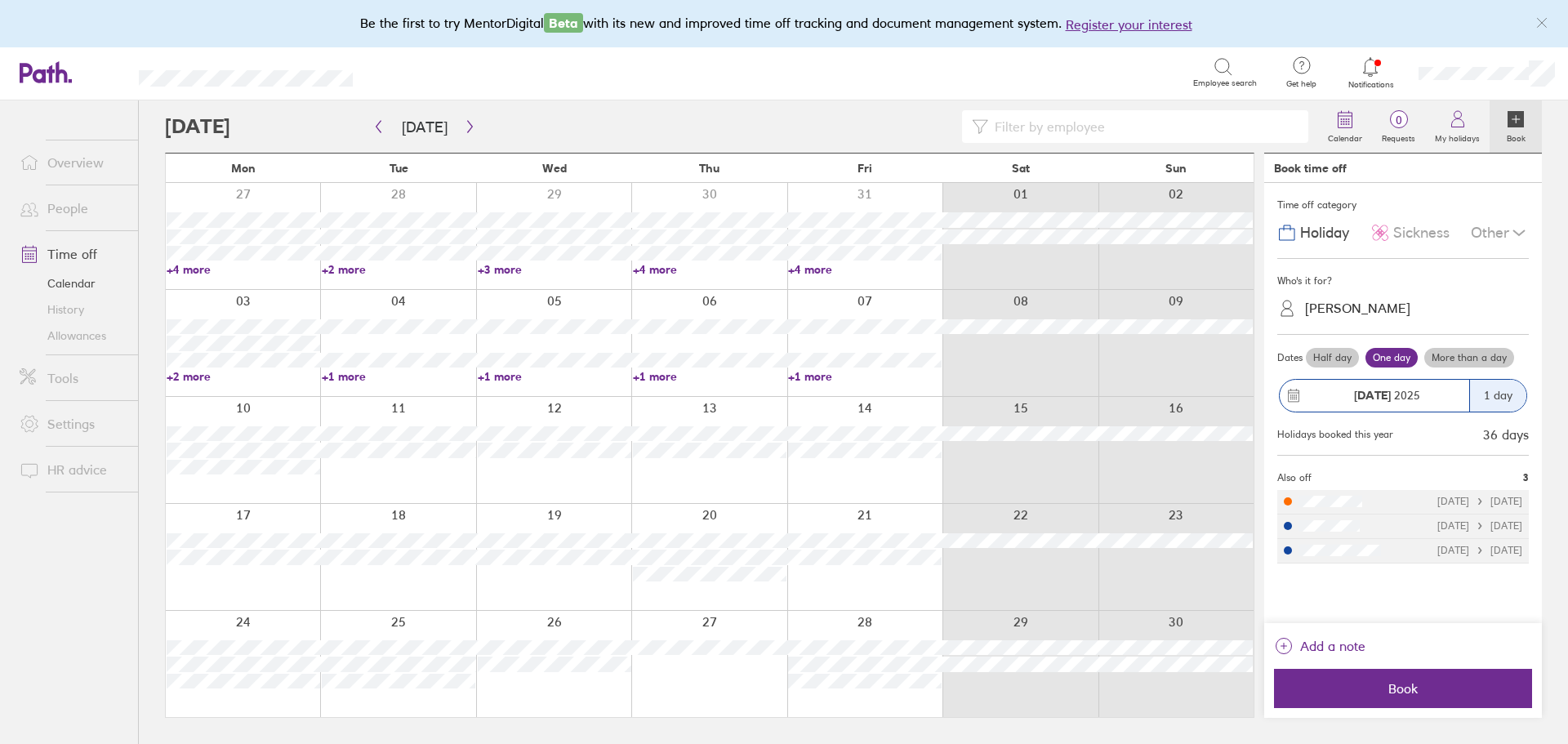
click at [1478, 359] on label "More than a day" at bounding box center [1470, 358] width 90 height 20
click at [0, 0] on input "More than a day" at bounding box center [0, 0] width 0 height 0
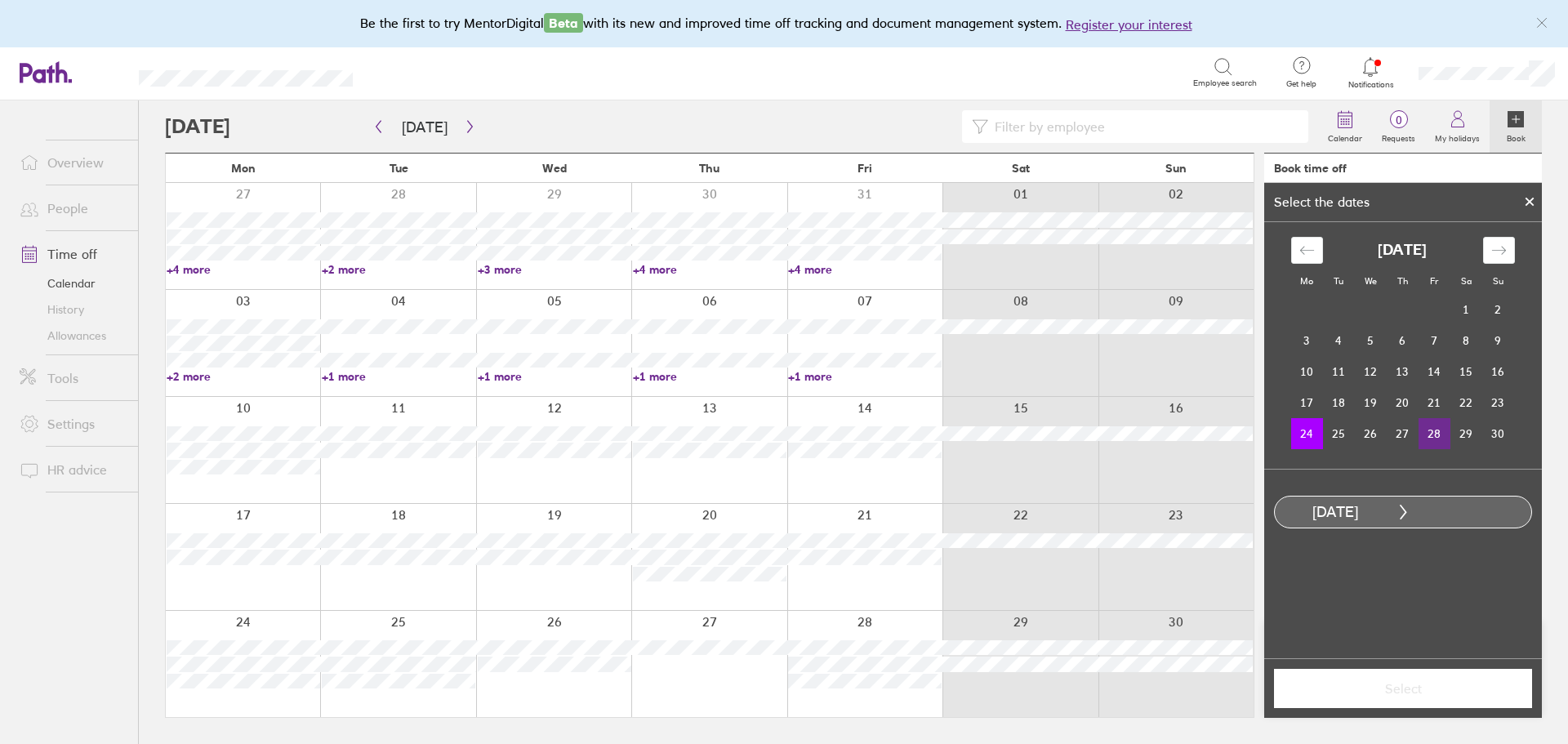
click at [1442, 435] on td "28" at bounding box center [1434, 433] width 31 height 31
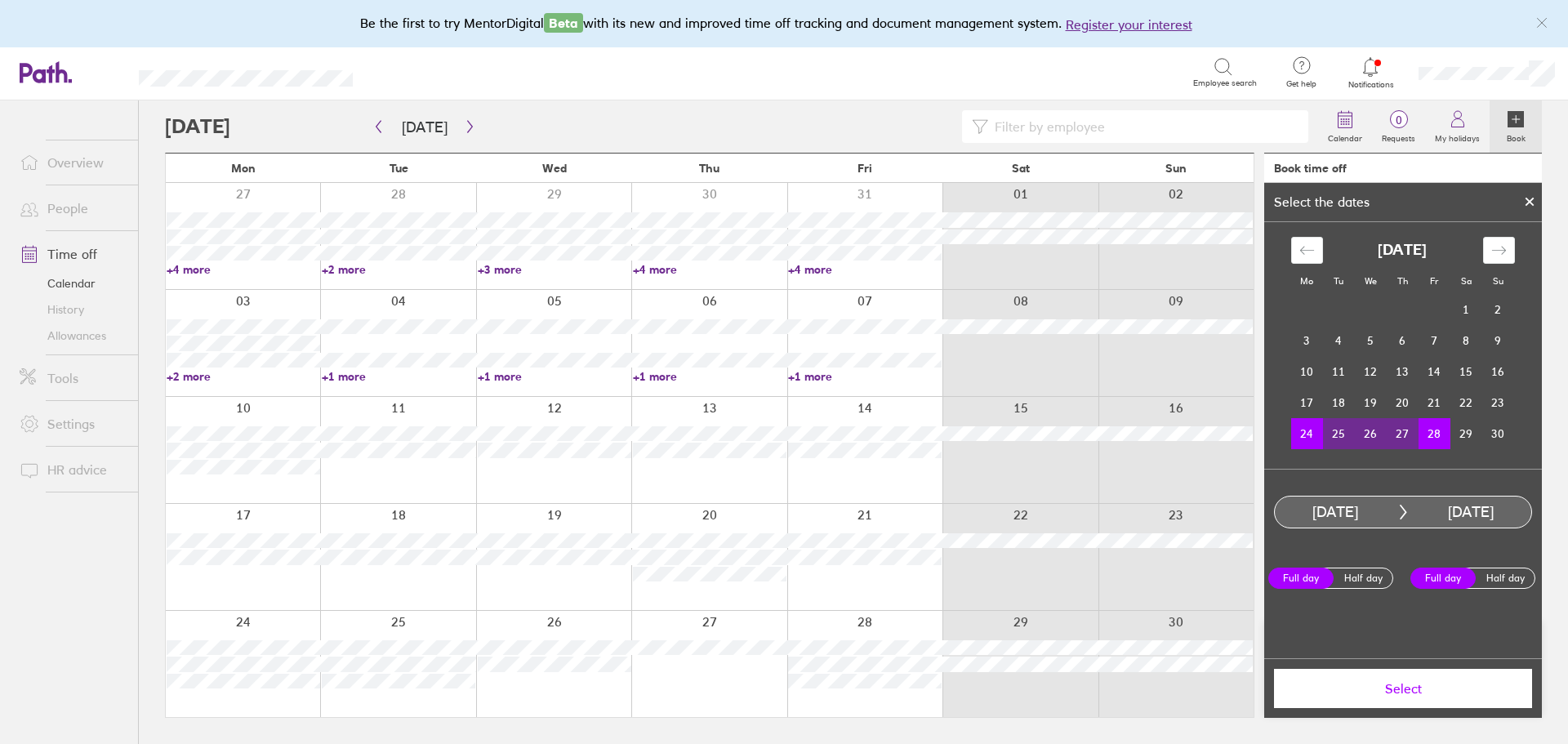
click at [1454, 692] on span "Select" at bounding box center [1403, 688] width 236 height 14
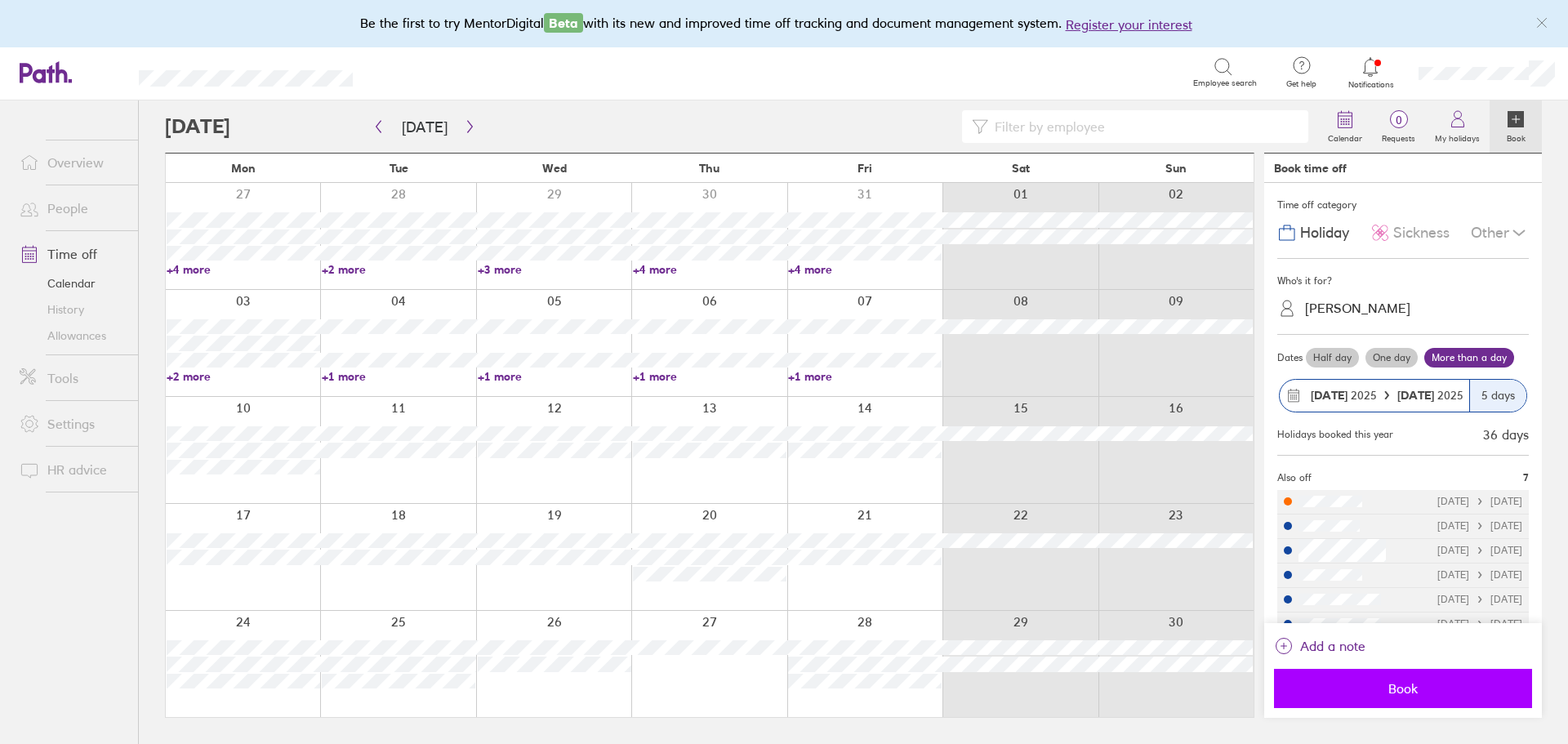
click at [1437, 697] on button "Book" at bounding box center [1403, 688] width 258 height 39
